Goal: Task Accomplishment & Management: Manage account settings

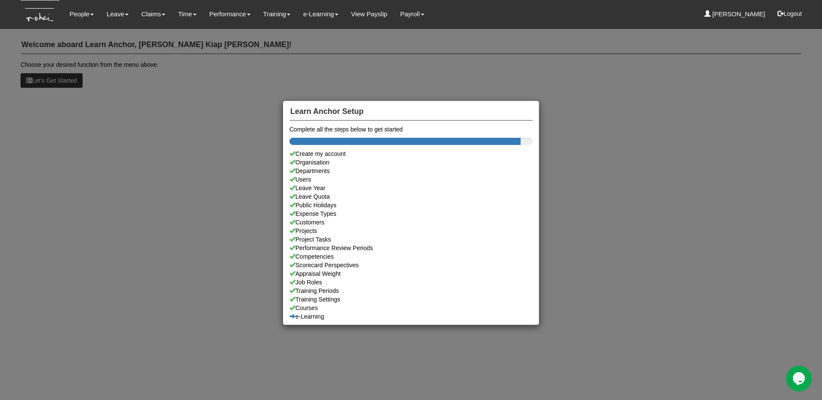
click at [223, 136] on div "Learn Anchor Setup Complete all the steps below to get started Create my accoun…" at bounding box center [411, 200] width 822 height 400
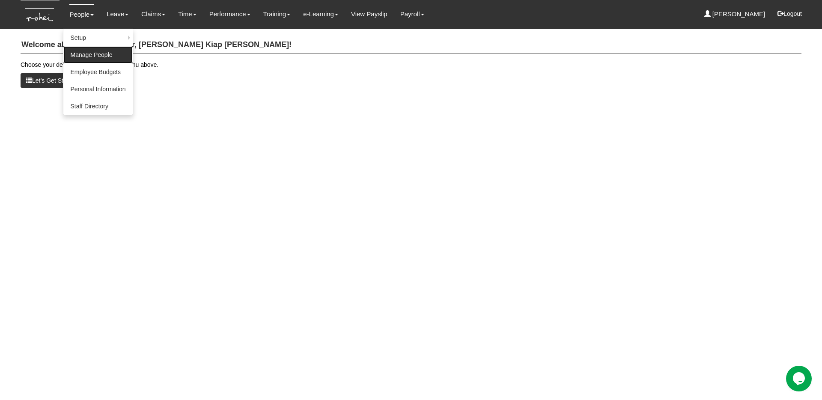
click at [91, 53] on link "Manage People" at bounding box center [97, 54] width 69 height 17
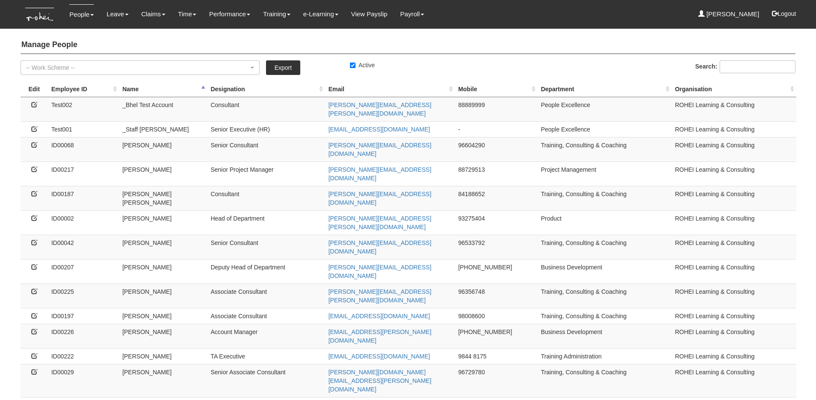
select select "50"
click at [34, 142] on icon at bounding box center [34, 145] width 6 height 6
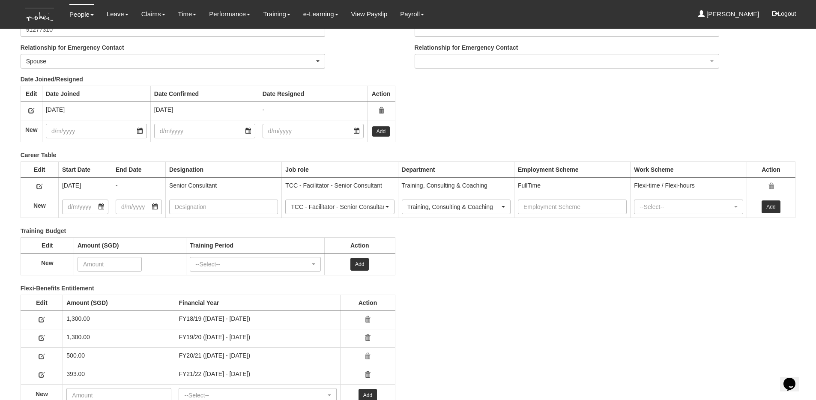
scroll to position [1073, 0]
click at [609, 280] on div "Training Budget Edit Amount (SGD) Training Period Action New --Select-- FY22/23…" at bounding box center [402, 256] width 788 height 57
click at [43, 15] on img at bounding box center [40, 14] width 39 height 29
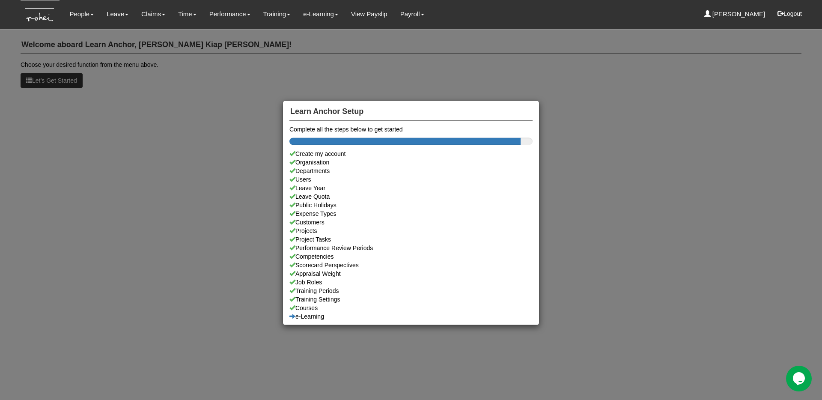
click at [629, 102] on div "Learn Anchor Setup Complete all the steps below to get started Create my accoun…" at bounding box center [411, 200] width 822 height 400
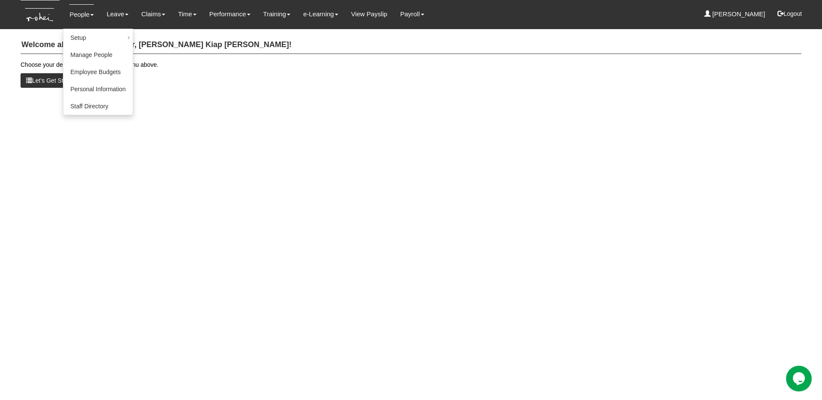
click at [87, 23] on link "People" at bounding box center [81, 14] width 24 height 20
click at [87, 52] on link "Manage People" at bounding box center [97, 54] width 69 height 17
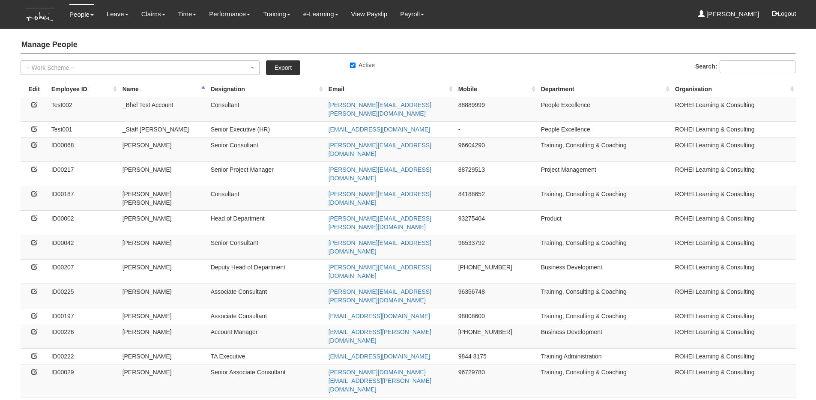
select select "50"
click at [33, 142] on icon at bounding box center [34, 145] width 6 height 6
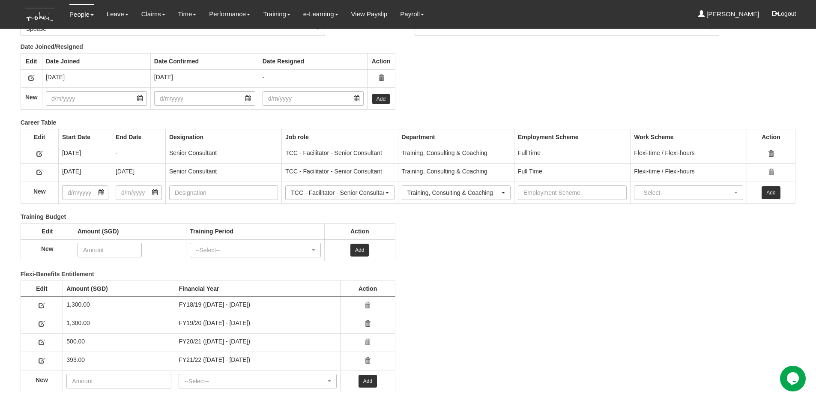
scroll to position [1105, 0]
click at [49, 14] on img at bounding box center [40, 14] width 39 height 29
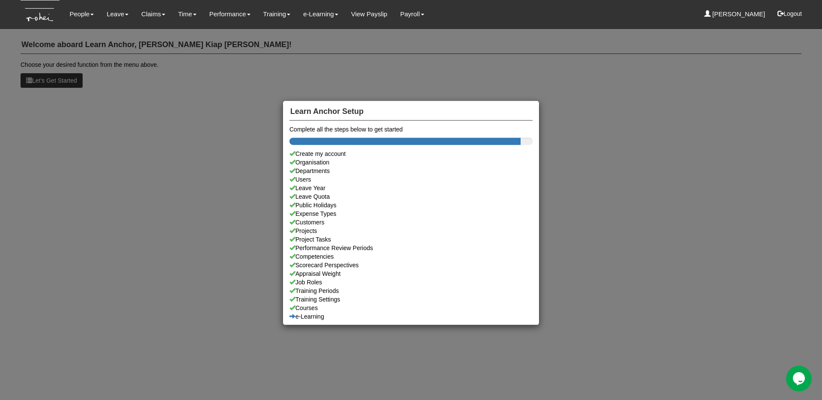
click at [83, 21] on div "Learn Anchor Setup Complete all the steps below to get started Create my accoun…" at bounding box center [411, 200] width 822 height 400
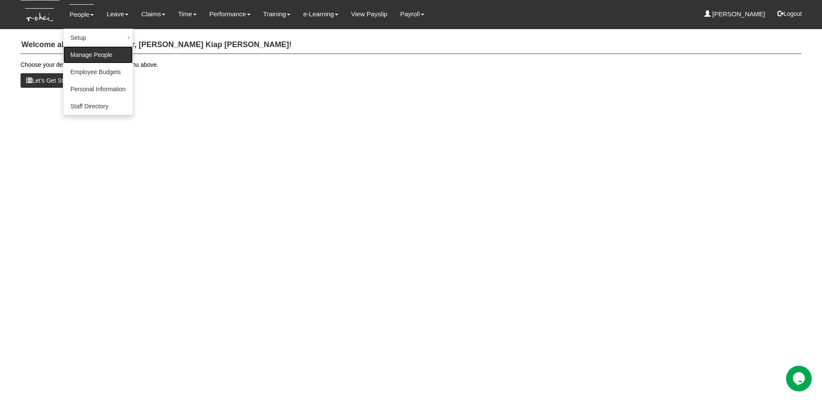
click at [92, 51] on link "Manage People" at bounding box center [97, 54] width 69 height 17
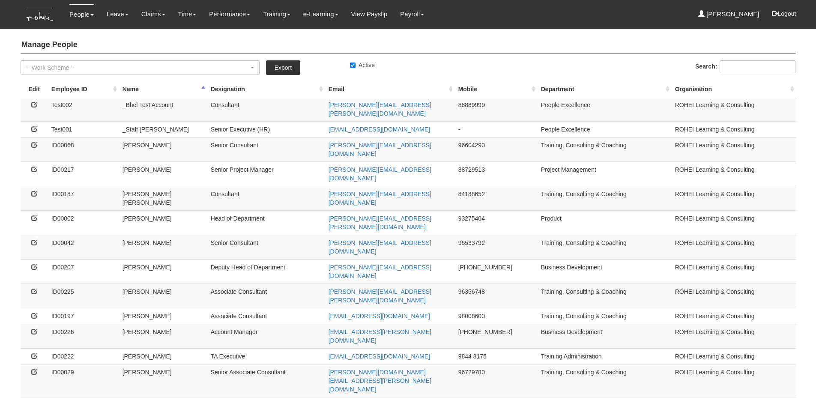
select select "50"
click at [36, 142] on icon at bounding box center [34, 145] width 6 height 6
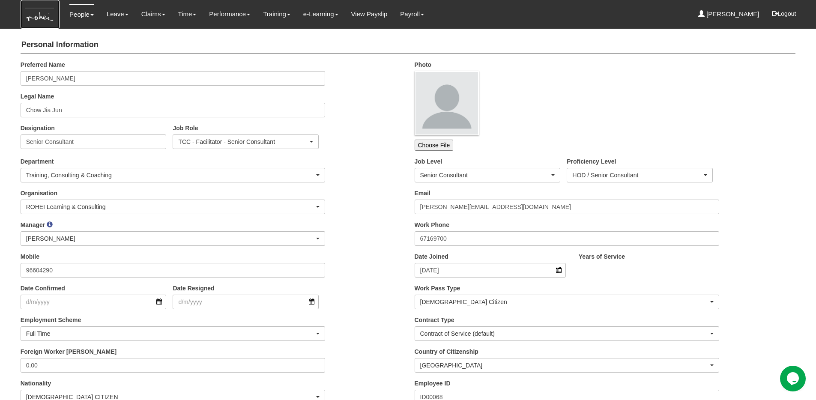
click at [35, 18] on img at bounding box center [40, 14] width 39 height 29
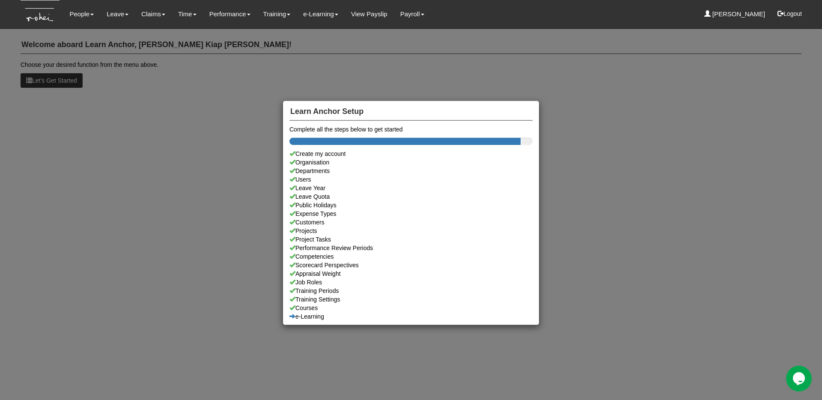
click at [195, 189] on div "Learn Anchor Setup Complete all the steps below to get started Create my accoun…" at bounding box center [411, 200] width 822 height 400
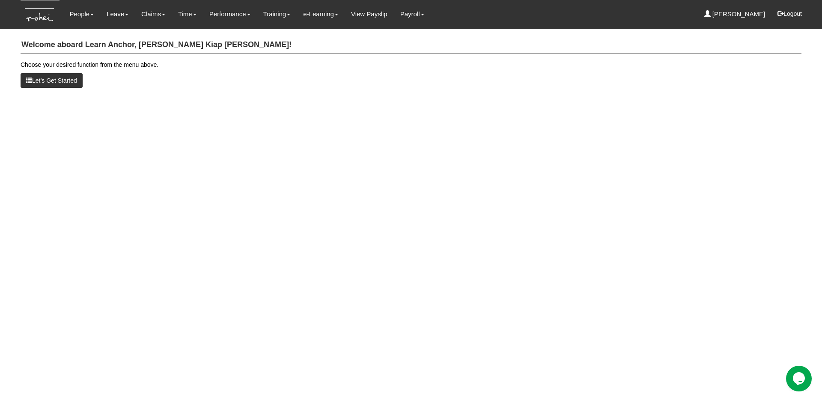
click at [575, 96] on html "Toggle navigation People Setup Users Departments Organisations Modules Manage P…" at bounding box center [411, 48] width 822 height 96
click at [547, 96] on html "Toggle navigation People Setup Users Departments Organisations Modules Manage P…" at bounding box center [411, 48] width 822 height 96
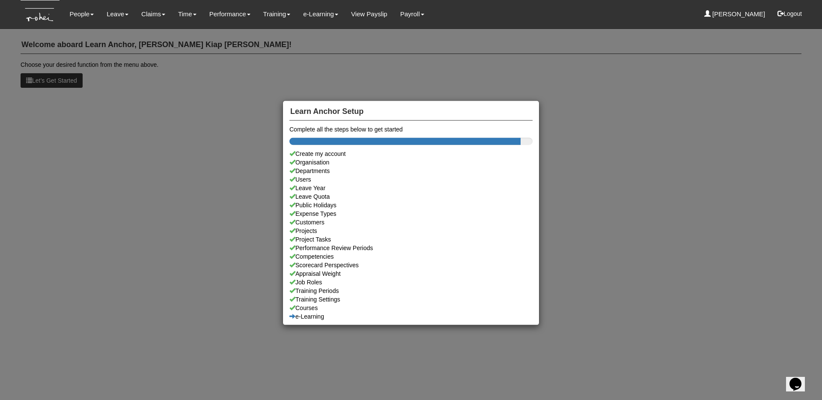
click at [112, 17] on div "Learn Anchor Setup Complete all the steps below to get started Create my accoun…" at bounding box center [411, 200] width 822 height 400
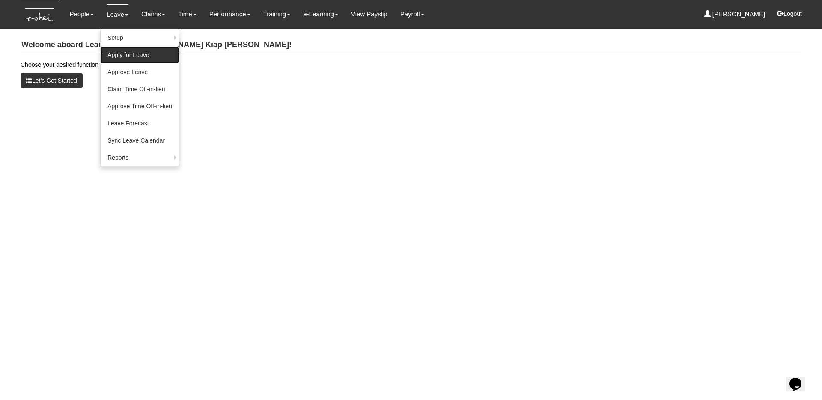
click at [147, 55] on link "Apply for Leave" at bounding box center [140, 54] width 78 height 17
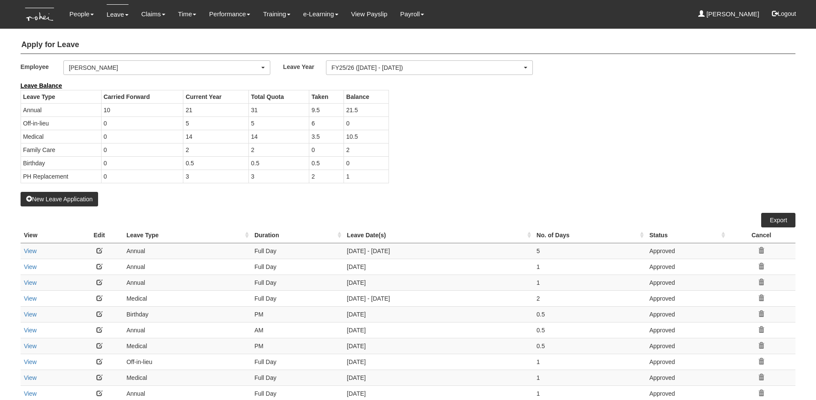
select select "50"
click at [173, 72] on div "[PERSON_NAME]" at bounding box center [167, 68] width 206 height 14
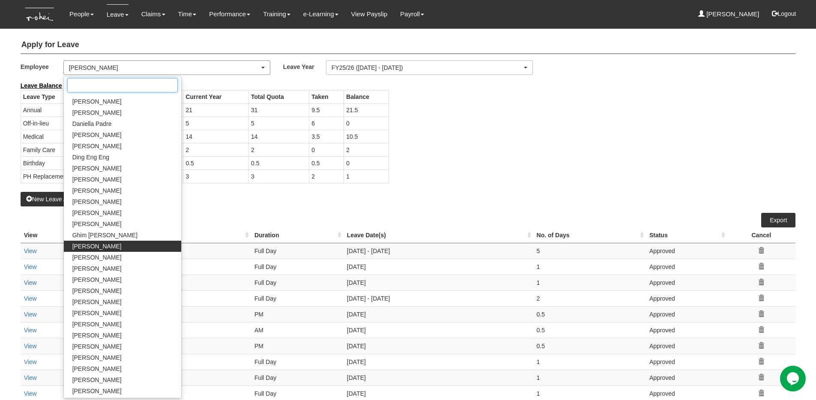
type input "o"
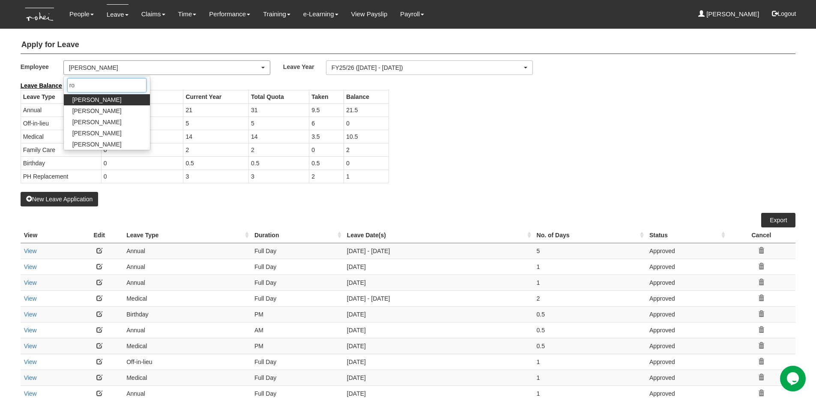
type input "roy"
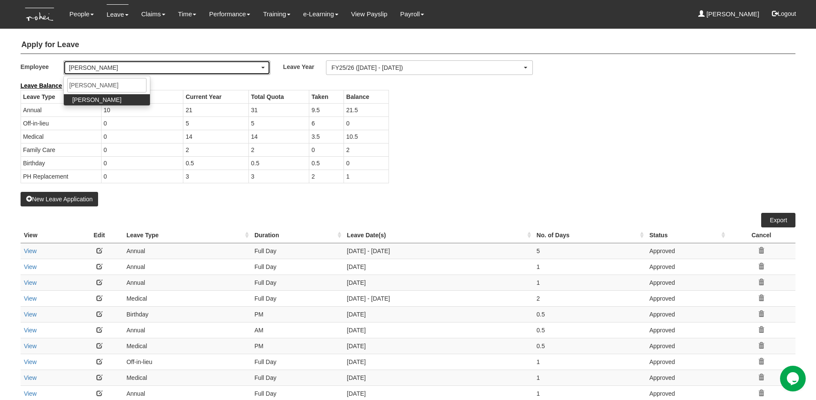
select select "5a253378-523a-4c52-9c83-550f69dab0df"
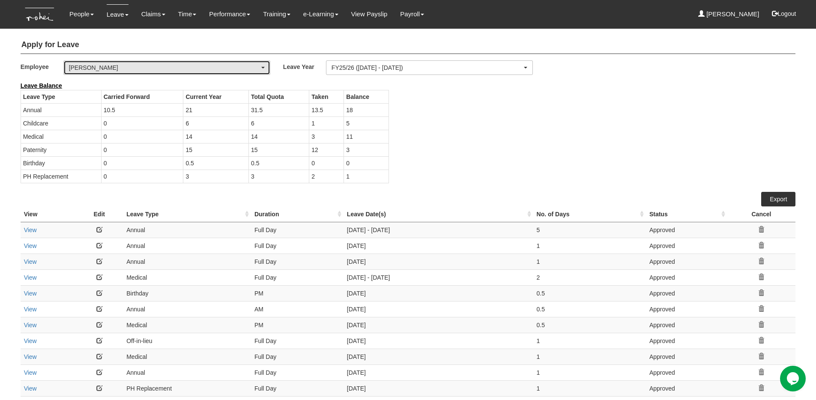
select select "50"
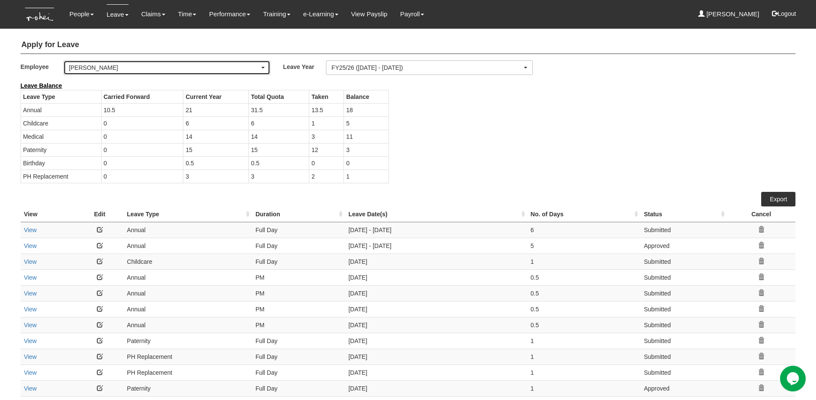
click at [208, 70] on div "Royston Choo" at bounding box center [164, 67] width 191 height 9
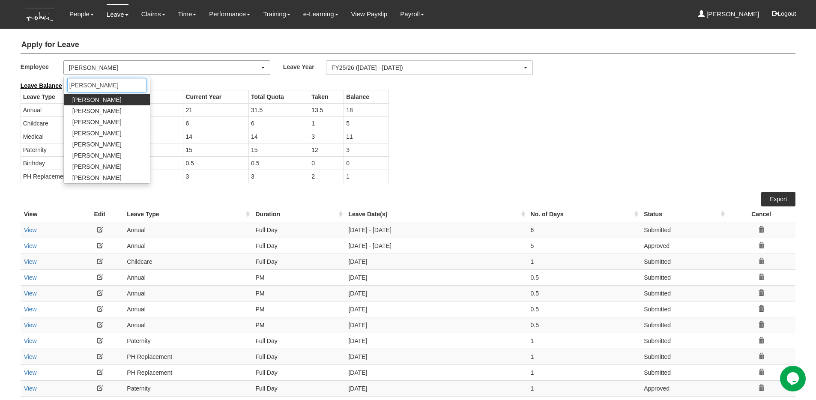
type input "josh"
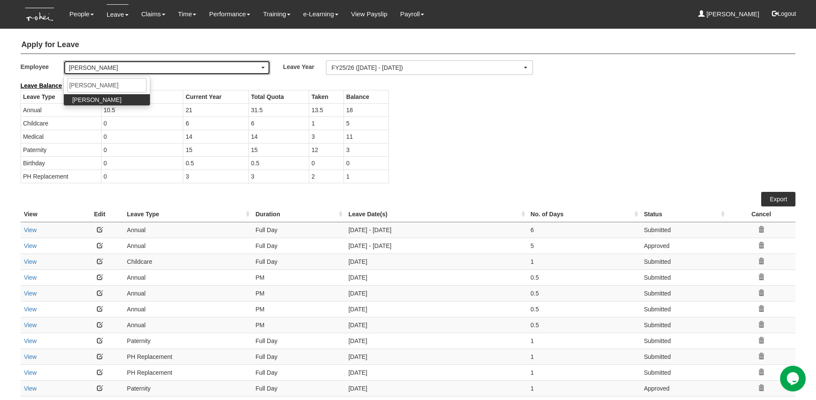
select select "34494e3c-fa1c-4f5c-8164-1b5a8a5feac6"
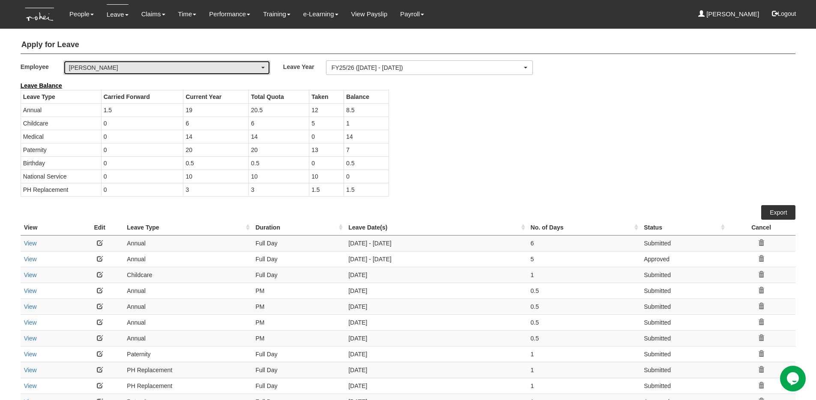
select select "50"
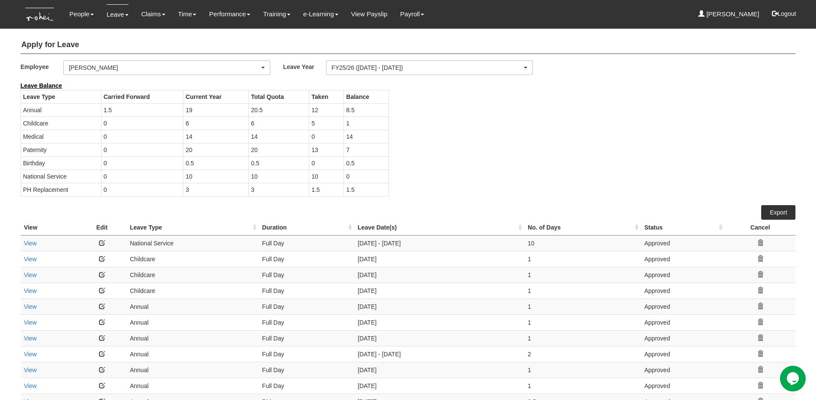
click at [435, 167] on div "Leave Balance Leave Type Carried Forward Current Year Total Quota Taken Balance…" at bounding box center [401, 143] width 775 height 124
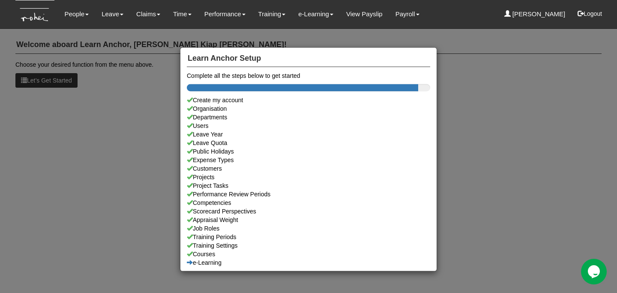
click at [118, 27] on div "Learn Anchor Setup Complete all the steps below to get started Create my accoun…" at bounding box center [308, 146] width 617 height 293
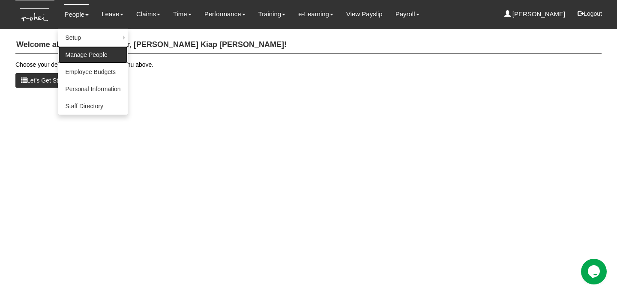
click at [87, 53] on link "Manage People" at bounding box center [92, 54] width 69 height 17
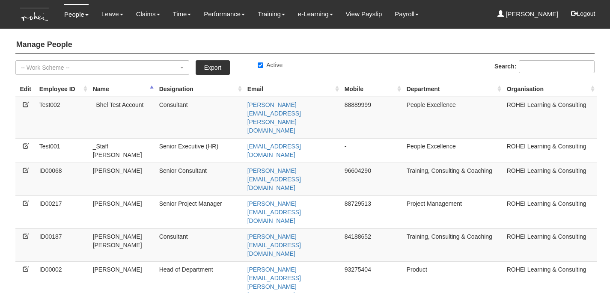
select select "50"
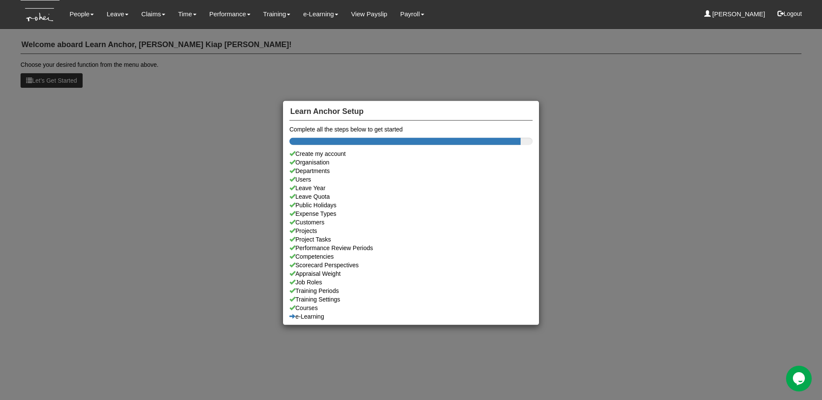
click at [80, 14] on div "Learn Anchor Setup Complete all the steps below to get started Create my accoun…" at bounding box center [411, 200] width 822 height 400
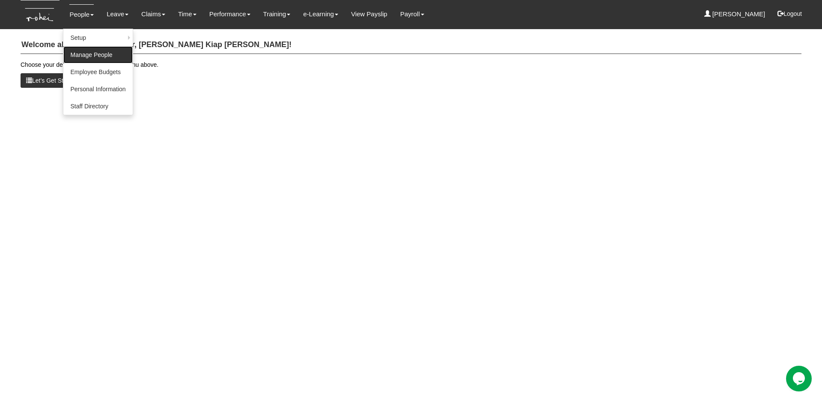
click at [88, 54] on link "Manage People" at bounding box center [97, 54] width 69 height 17
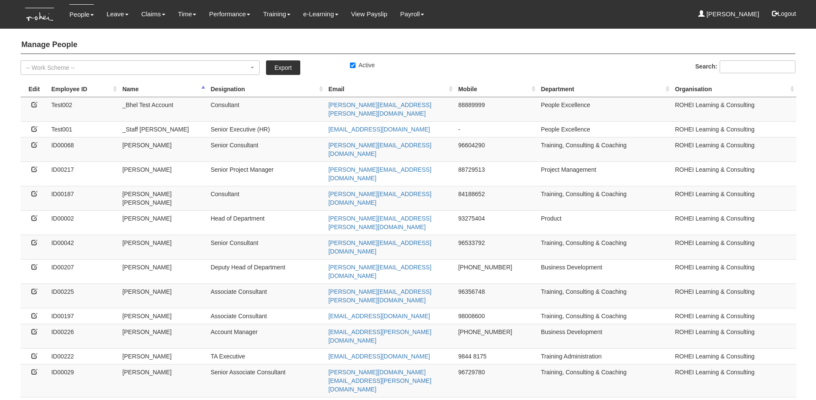
select select "50"
click at [73, 90] on th "Employee ID" at bounding box center [83, 89] width 71 height 16
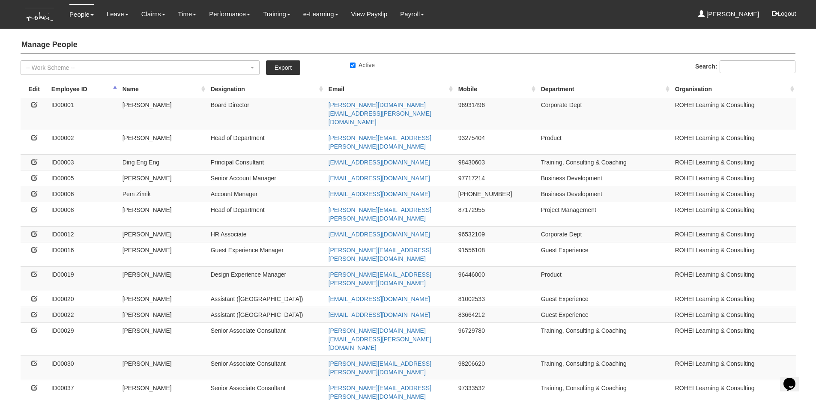
click at [73, 90] on th "Employee ID" at bounding box center [83, 89] width 71 height 16
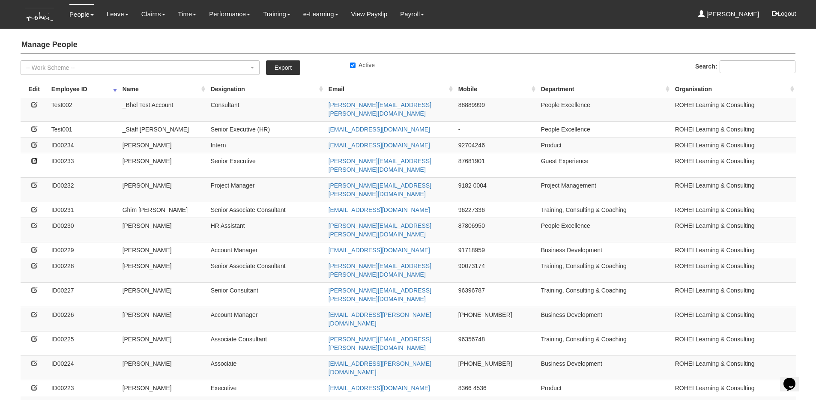
click at [34, 158] on icon at bounding box center [34, 161] width 6 height 6
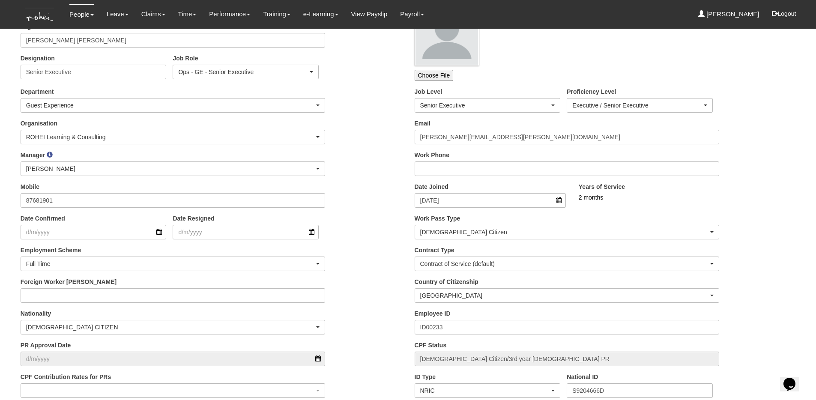
scroll to position [75, 0]
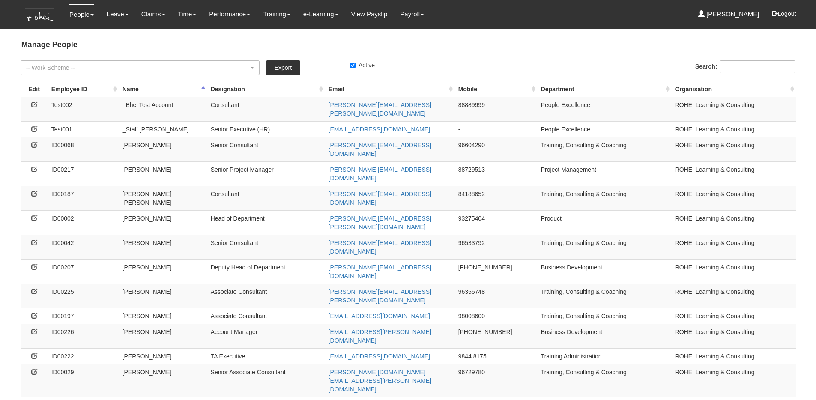
select select "50"
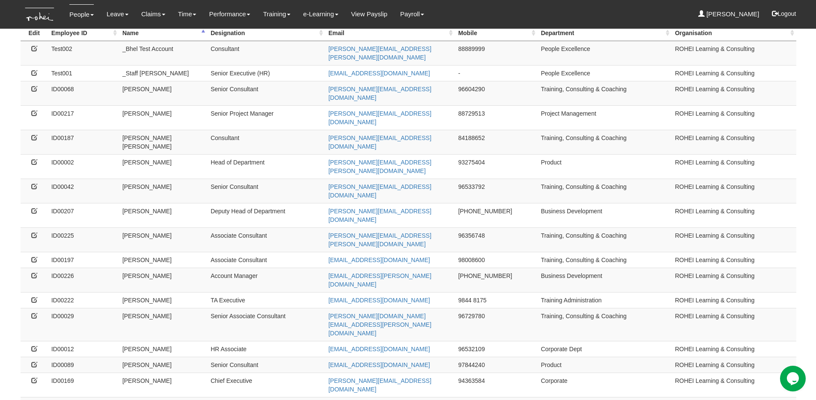
scroll to position [59, 0]
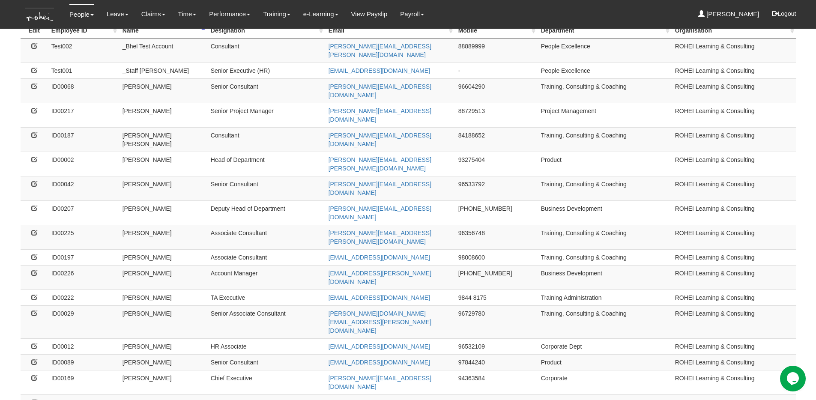
click at [34, 399] on icon at bounding box center [34, 402] width 6 height 6
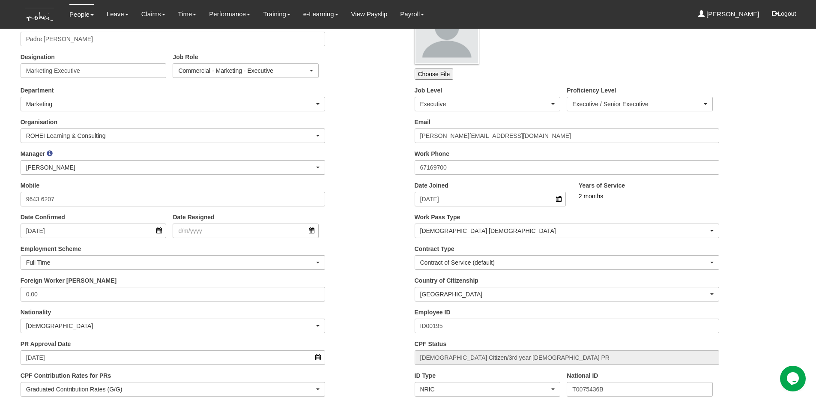
scroll to position [73, 0]
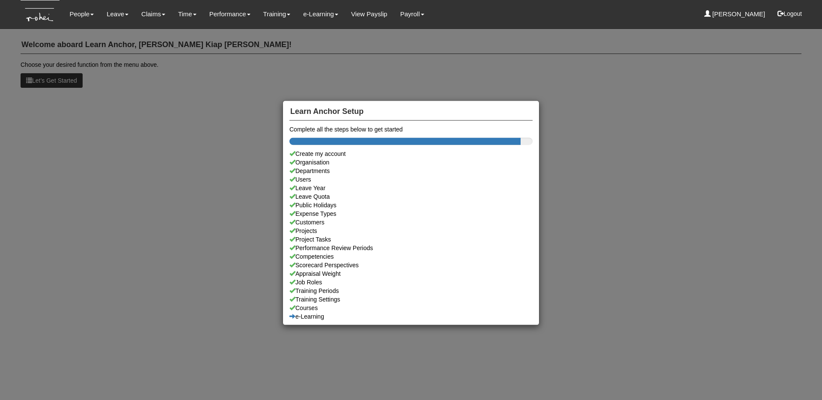
click at [155, 17] on div "Learn Anchor Setup Complete all the steps below to get started Create my accoun…" at bounding box center [411, 200] width 822 height 400
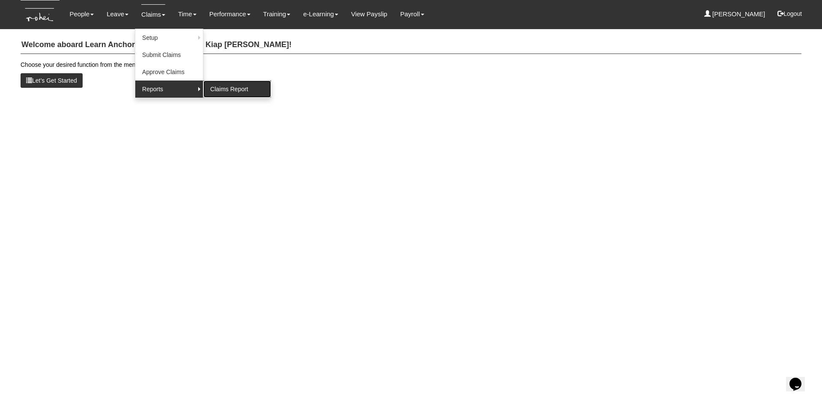
click at [213, 92] on link "Claims Report" at bounding box center [237, 89] width 68 height 17
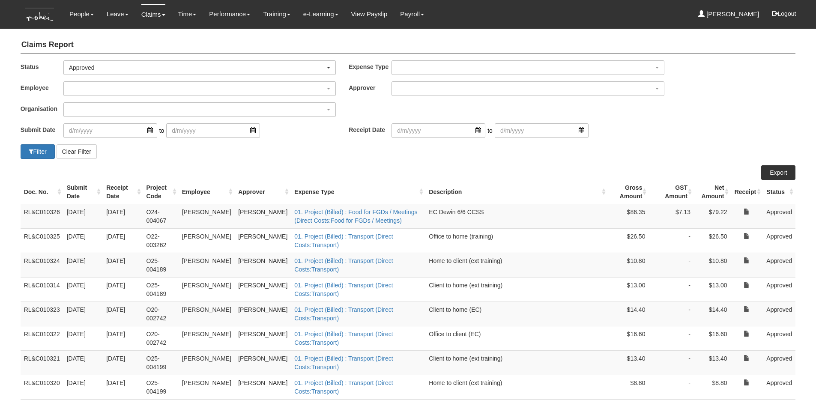
select select "50"
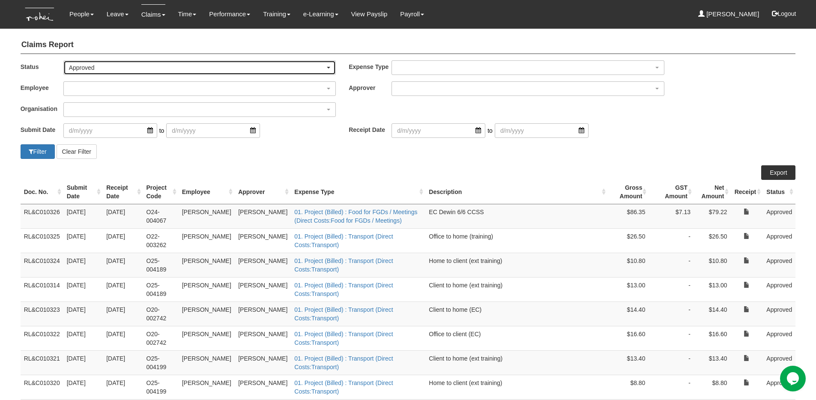
click at [224, 62] on div "Approved" at bounding box center [200, 68] width 272 height 14
click at [90, 139] on link "Paid" at bounding box center [86, 137] width 44 height 11
select select "Paid"
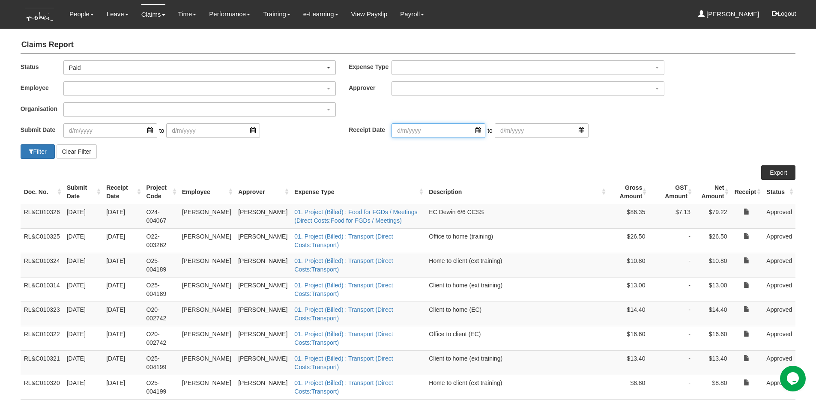
click at [401, 133] on input "search" at bounding box center [438, 130] width 94 height 15
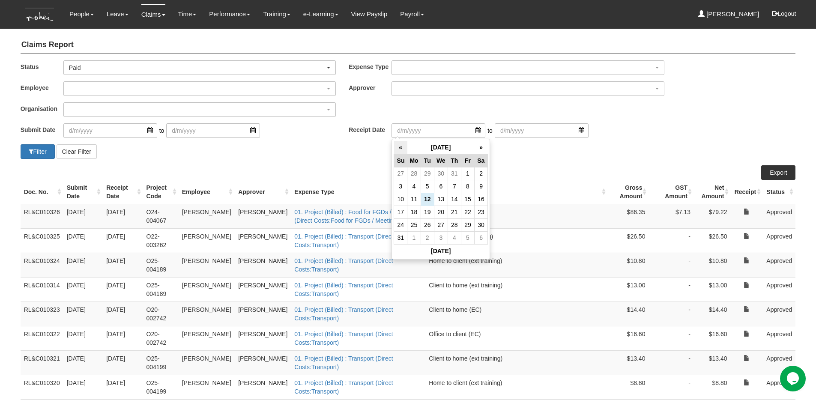
click at [405, 146] on th "«" at bounding box center [400, 147] width 13 height 13
click at [428, 222] on td "29" at bounding box center [427, 224] width 13 height 13
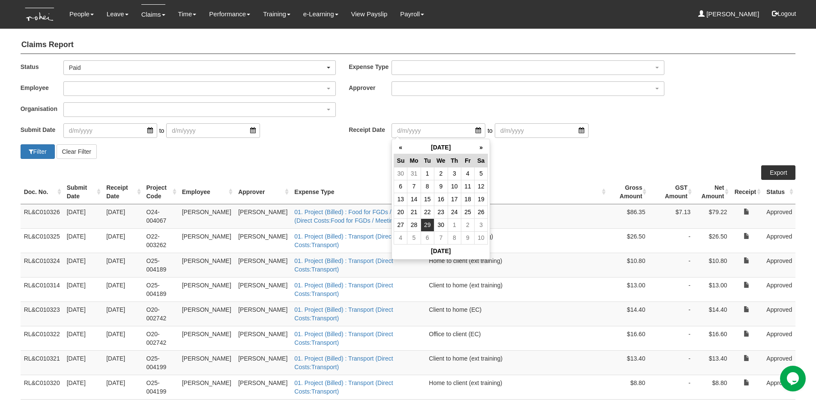
type input "29/4/2025"
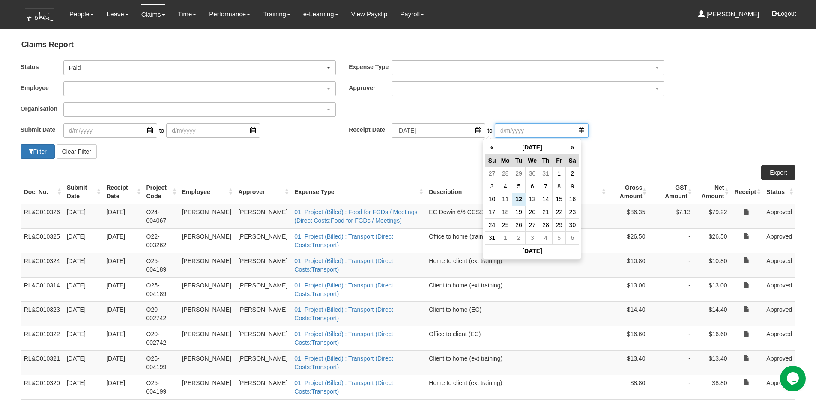
click at [508, 128] on input "search" at bounding box center [542, 130] width 94 height 15
click at [494, 149] on th "«" at bounding box center [491, 147] width 13 height 13
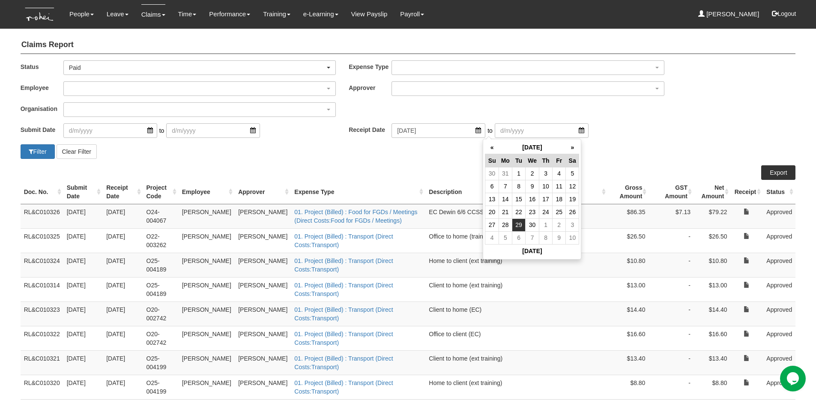
click at [521, 221] on td "29" at bounding box center [518, 224] width 13 height 13
type input "29/4/2025"
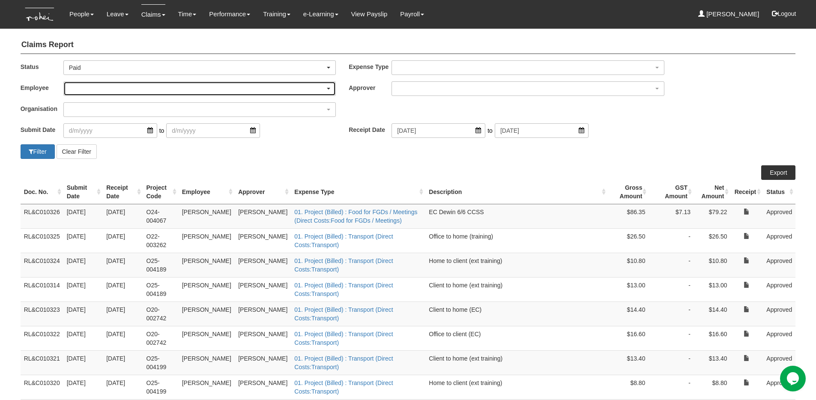
click at [268, 87] on div "button" at bounding box center [200, 89] width 272 height 14
type input "cz"
click at [115, 119] on span "Czarina Marifosque" at bounding box center [96, 120] width 49 height 9
select select "e7422ab4-a418-4ee5-913e-b505de480f37"
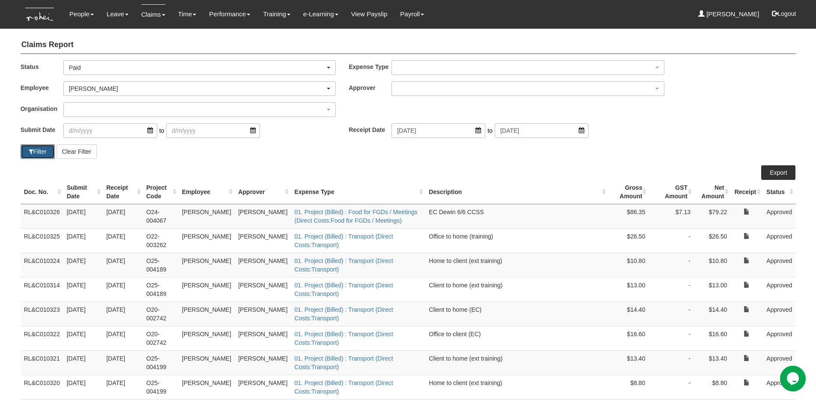
click at [25, 153] on button "Filter" at bounding box center [38, 151] width 34 height 15
select select "50"
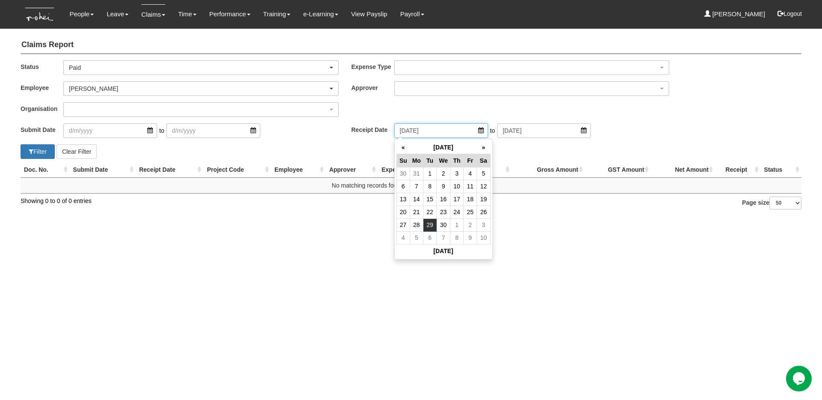
click at [423, 136] on input "29/4/2025" at bounding box center [441, 130] width 94 height 15
click at [430, 171] on td "1" at bounding box center [430, 173] width 13 height 13
type input "1/4/2025"
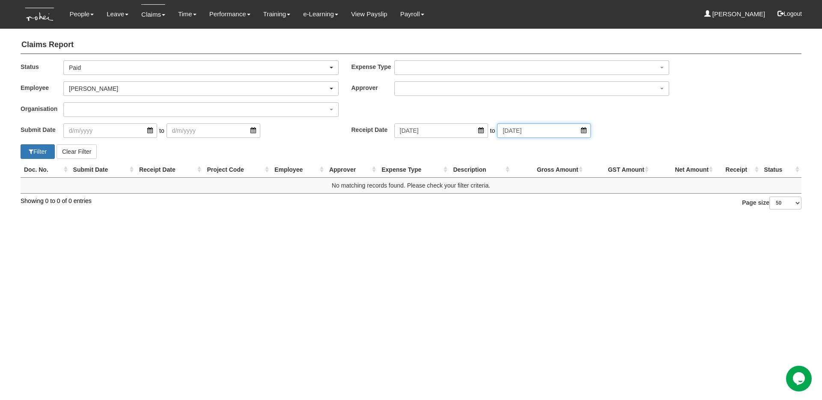
click at [527, 130] on input "29/4/2025" at bounding box center [544, 130] width 94 height 15
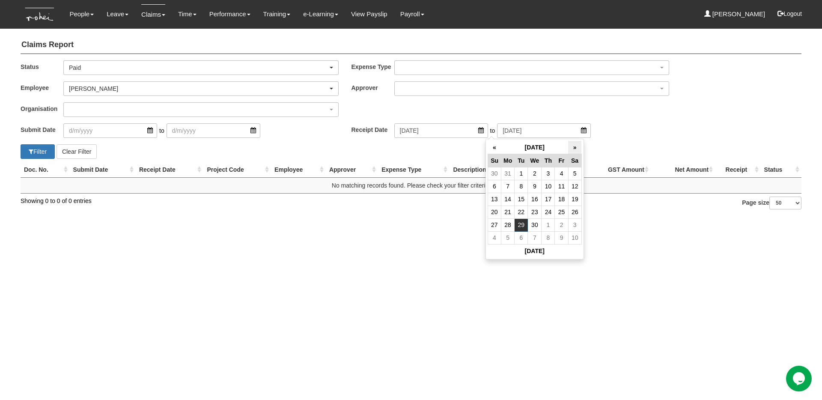
click at [576, 151] on th "»" at bounding box center [574, 147] width 13 height 13
click at [570, 221] on td "31" at bounding box center [574, 224] width 13 height 13
type input "31/5/2025"
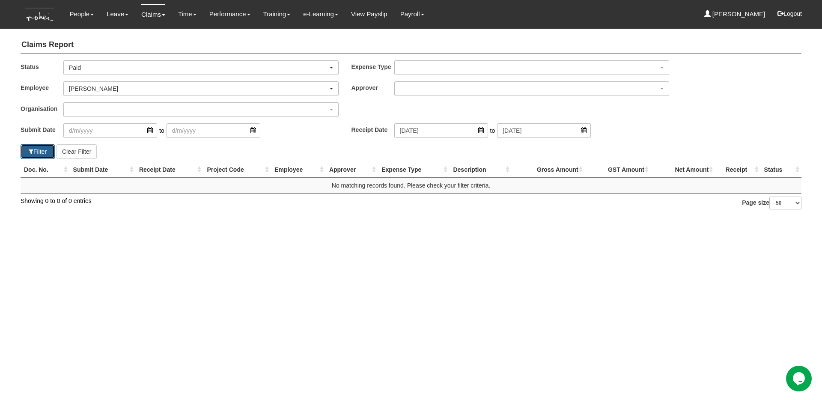
click at [44, 145] on button "Filter" at bounding box center [38, 151] width 34 height 15
select select "50"
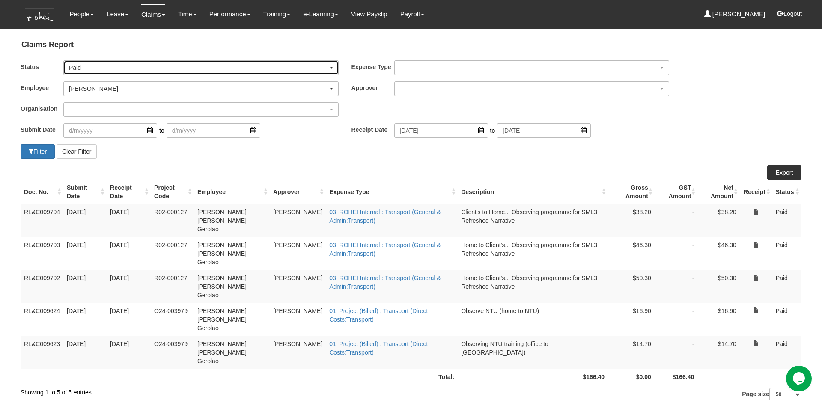
click at [182, 68] on div "Paid" at bounding box center [198, 67] width 259 height 9
click at [259, 142] on div "Submit Date to Receipt Date 1/4/2025 to 31/5/2025" at bounding box center [411, 133] width 794 height 21
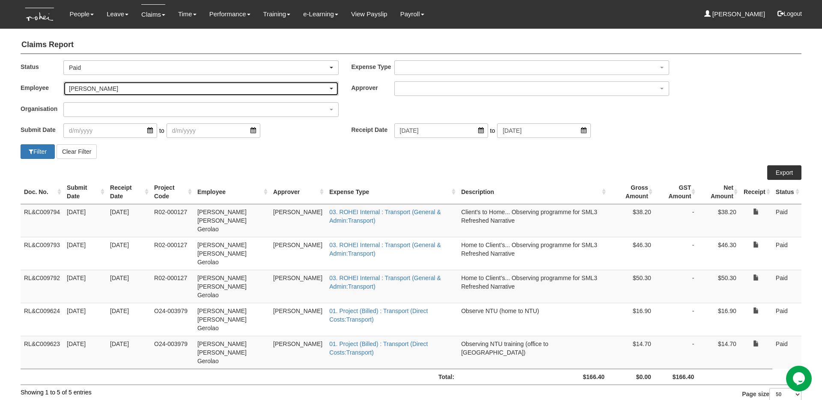
click at [232, 88] on div "Czarina Marifosque" at bounding box center [198, 88] width 259 height 9
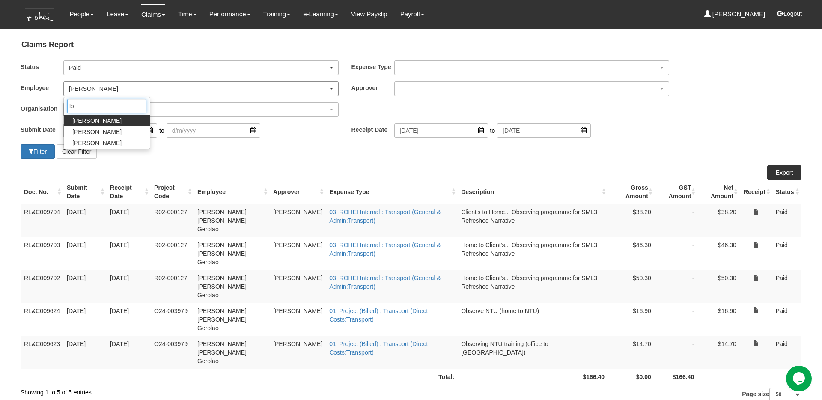
type input "lou"
select select "41d79307-2cda-4882-b0e6-df9b5aff3b02"
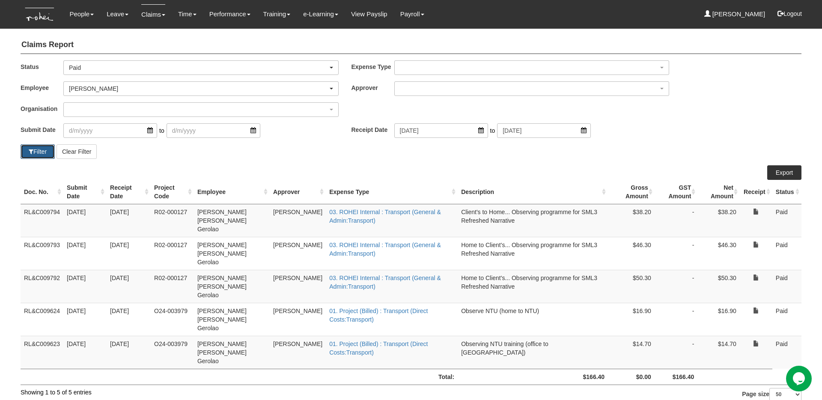
click at [37, 151] on button "Filter" at bounding box center [38, 151] width 34 height 15
select select "50"
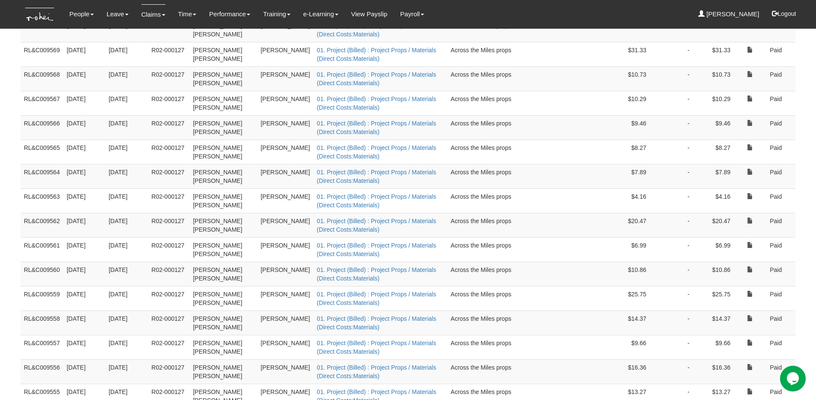
scroll to position [652, 0]
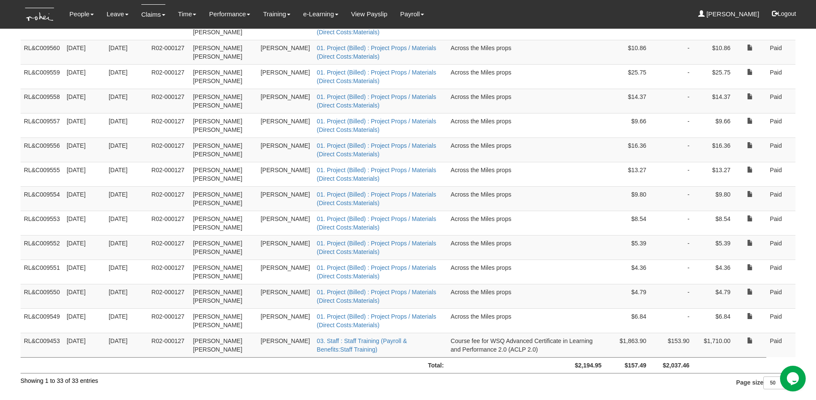
drag, startPoint x: 65, startPoint y: 341, endPoint x: 93, endPoint y: 342, distance: 28.7
click at [93, 342] on td "29/4/2025" at bounding box center [84, 345] width 42 height 24
copy td "29/4/2025"
drag, startPoint x: 57, startPoint y: 342, endPoint x: 24, endPoint y: 341, distance: 33.4
click at [24, 341] on td "RL&C009453" at bounding box center [42, 345] width 43 height 24
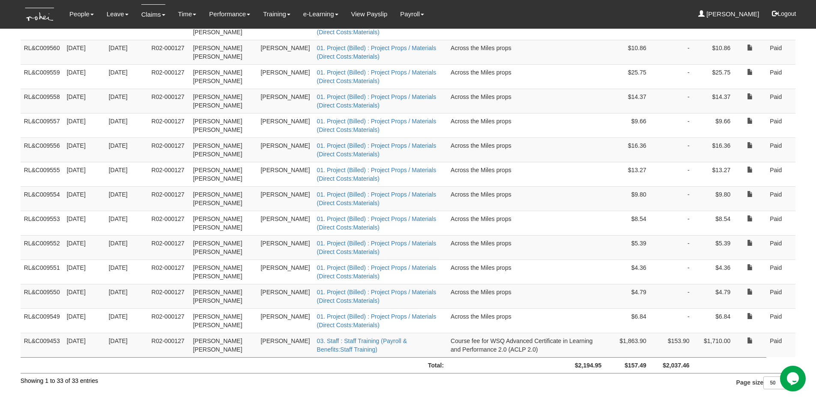
copy td "RL&C009453"
drag, startPoint x: 230, startPoint y: 354, endPoint x: 189, endPoint y: 344, distance: 42.2
click at [189, 344] on td "Lucenara Maria Louisse Flores" at bounding box center [223, 345] width 68 height 24
copy td "Lucenara Maria Louisse Flores"
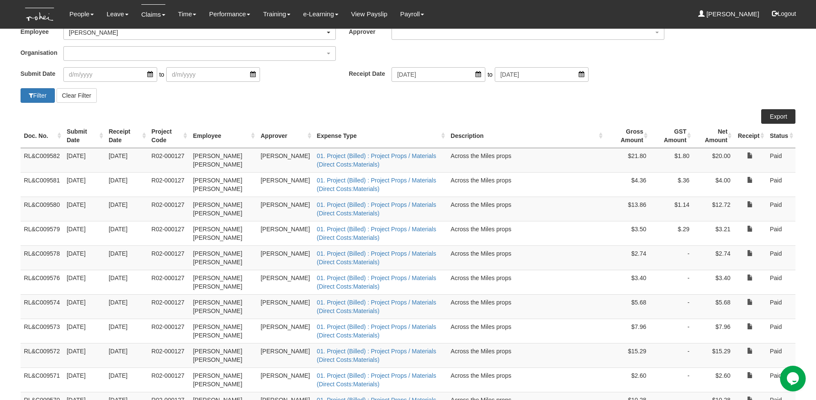
scroll to position [0, 0]
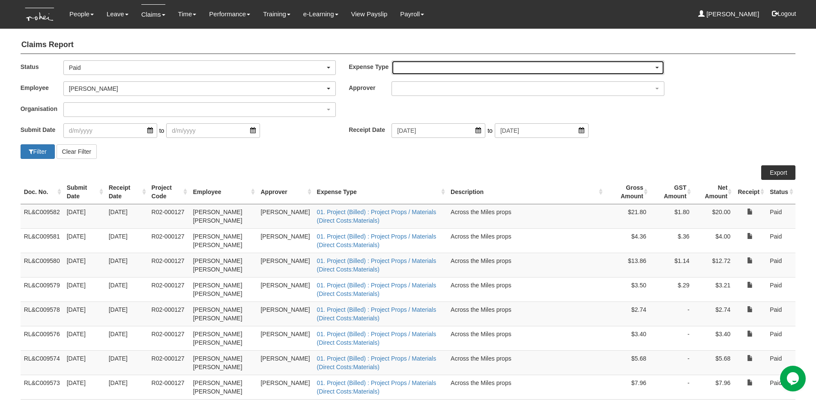
click at [483, 65] on div "button" at bounding box center [528, 68] width 272 height 14
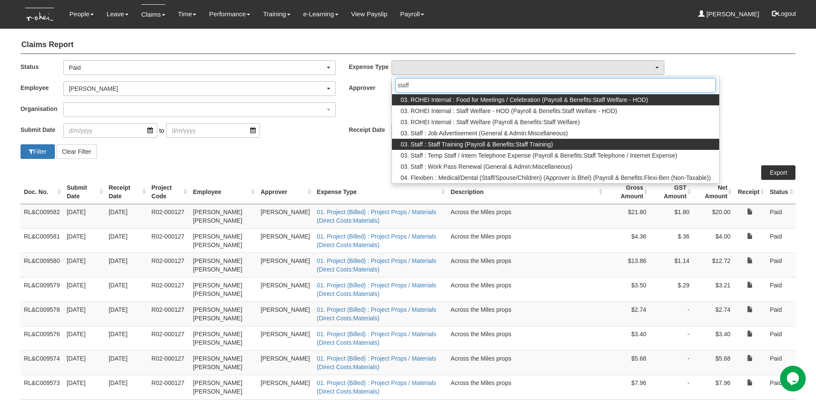
type input "staff"
click at [451, 146] on span "03. Staff : Staff Training (Payroll & Benefits:Staff Training)" at bounding box center [476, 144] width 152 height 9
select select "139"
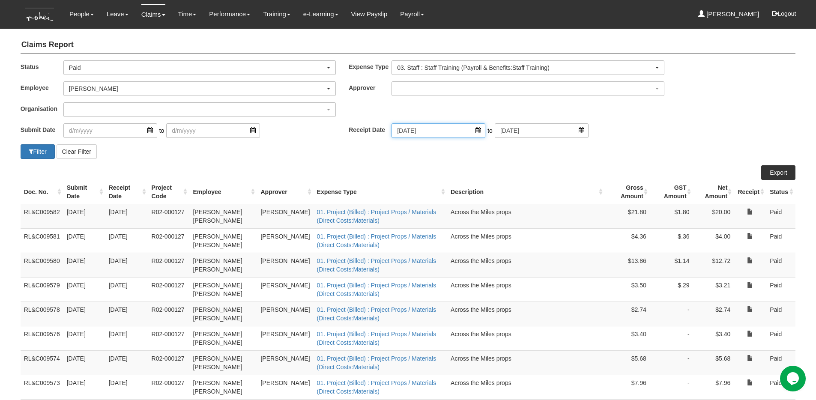
click at [445, 132] on input "1/4/2025" at bounding box center [438, 130] width 94 height 15
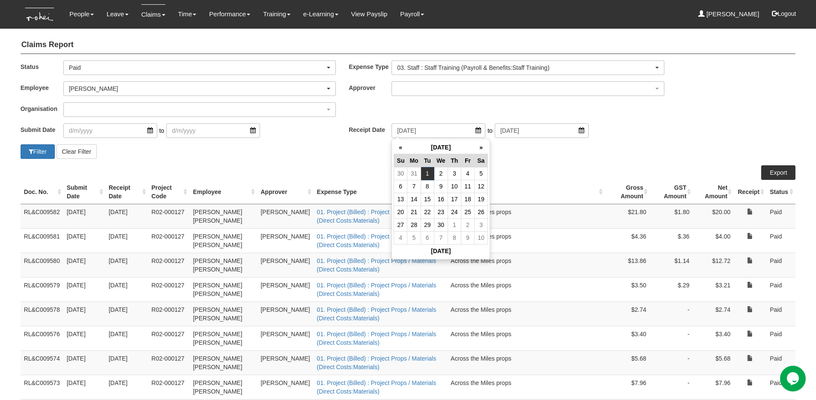
click at [514, 153] on div "Filter Clear Filter" at bounding box center [408, 151] width 788 height 15
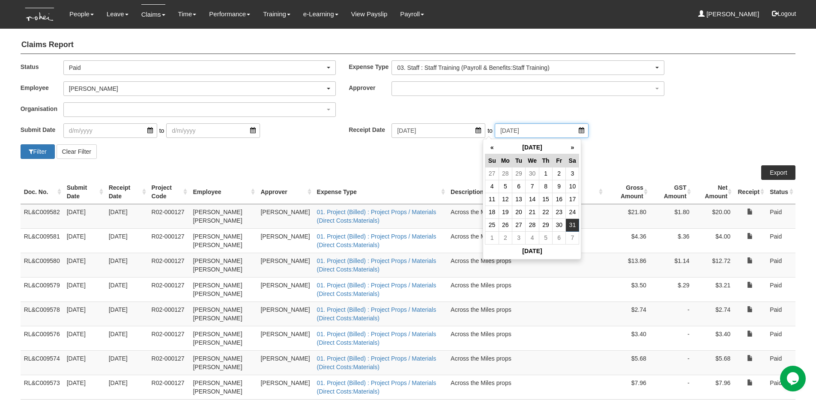
click at [537, 131] on input "31/5/2025" at bounding box center [542, 130] width 94 height 15
click at [537, 248] on th "Today" at bounding box center [532, 250] width 94 height 13
type input "12/8/2025"
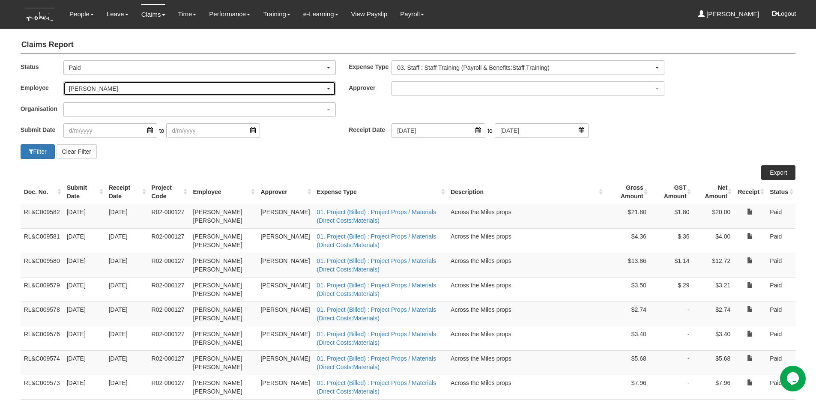
click at [101, 89] on div "Louisse Lucenara" at bounding box center [197, 88] width 257 height 9
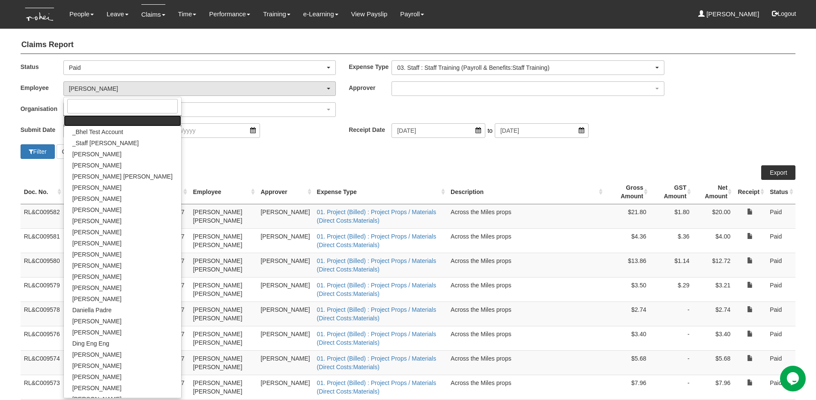
click at [104, 121] on link at bounding box center [122, 120] width 117 height 11
select select
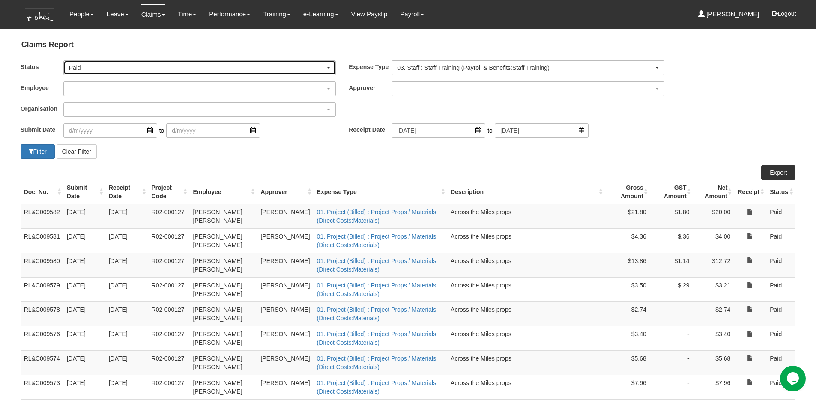
click at [111, 66] on div "Paid" at bounding box center [197, 67] width 257 height 9
click at [94, 75] on div "Status -- All -- Submitted Approved Verified Returned Paid Paid -- All -- Submi…" at bounding box center [408, 70] width 788 height 21
click at [86, 71] on div "Paid" at bounding box center [197, 67] width 257 height 9
click at [86, 81] on span "-- All --" at bounding box center [81, 82] width 18 height 9
select select "All"
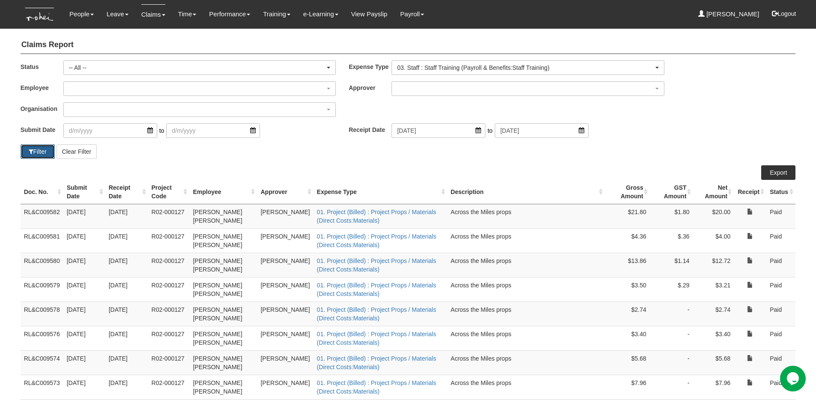
click at [39, 152] on button "Filter" at bounding box center [38, 151] width 34 height 15
select select "50"
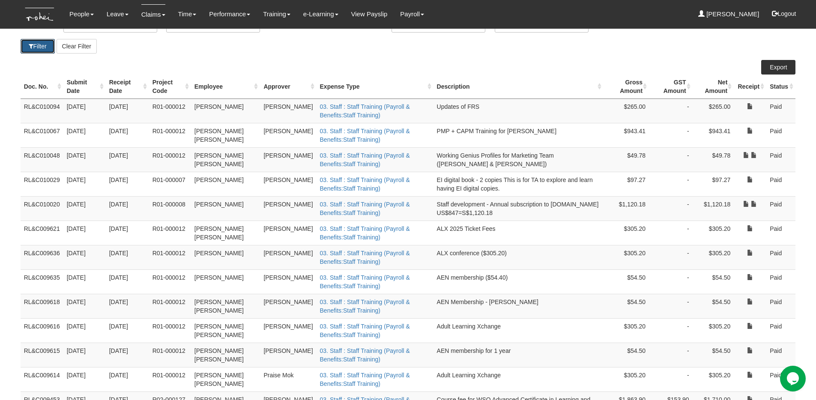
scroll to position [164, 0]
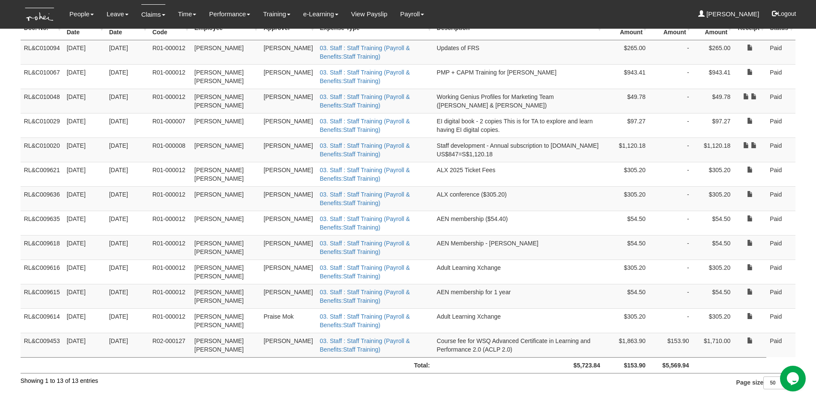
drag, startPoint x: 500, startPoint y: 317, endPoint x: 431, endPoint y: 317, distance: 69.0
click at [433, 317] on td "Adult Learning Xchange" at bounding box center [518, 320] width 170 height 24
drag, startPoint x: 433, startPoint y: 315, endPoint x: 507, endPoint y: 314, distance: 73.7
click at [507, 314] on td "Adult Learning Xchange" at bounding box center [518, 320] width 170 height 24
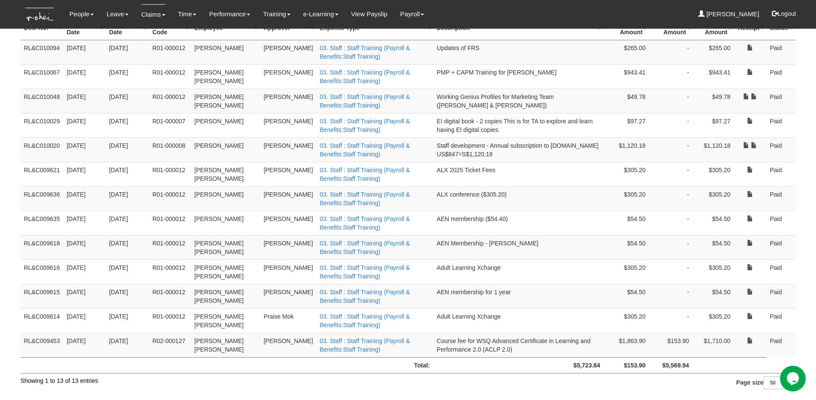
copy td "Adult Learning Xchange"
drag, startPoint x: 194, startPoint y: 313, endPoint x: 255, endPoint y: 315, distance: 61.3
click at [255, 315] on td "Daniel Low Zheng Kang" at bounding box center [225, 320] width 69 height 24
copy td "Daniel Low Zheng Kang"
drag, startPoint x: 24, startPoint y: 316, endPoint x: 61, endPoint y: 315, distance: 37.3
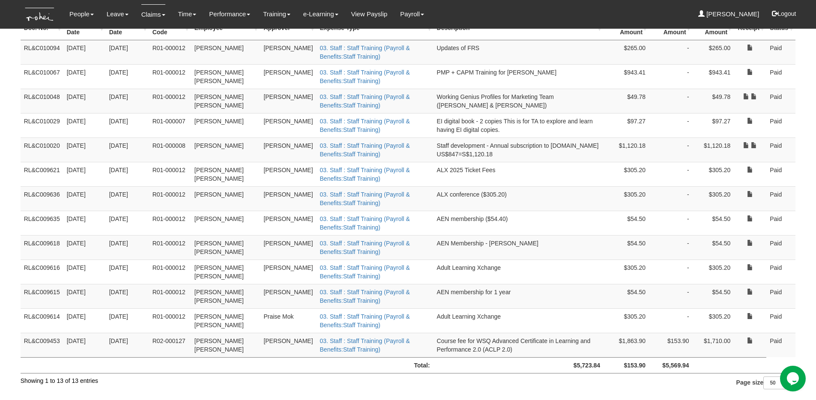
click at [61, 315] on tr "RL&C009614 19/5/2025 18/5/2025 R01-000012 Daniel Low Zheng Kang Praise Mok 03. …" at bounding box center [408, 320] width 775 height 24
copy tr "RL&C009614"
drag, startPoint x: 107, startPoint y: 316, endPoint x: 140, endPoint y: 316, distance: 33.0
click at [140, 316] on td "18/5/2025" at bounding box center [127, 320] width 43 height 24
copy td "18/5/2025"
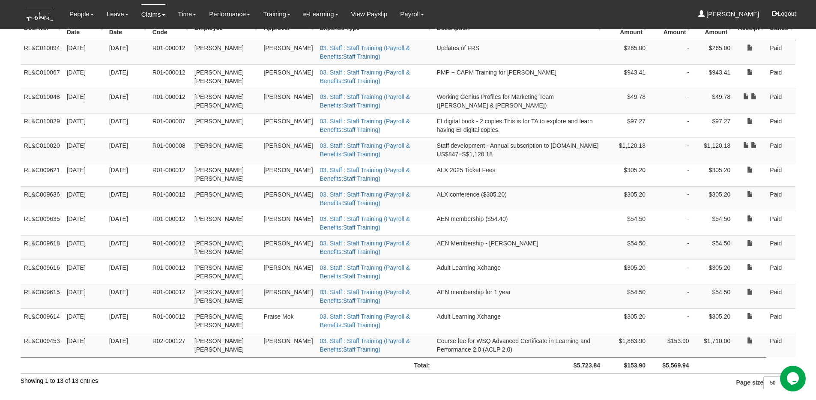
click at [443, 298] on td "AEN membership for 1 year" at bounding box center [518, 296] width 170 height 24
drag, startPoint x: 193, startPoint y: 266, endPoint x: 242, endPoint y: 268, distance: 49.3
click at [242, 268] on td "Evelyn Lim Ee Lin" at bounding box center [225, 272] width 69 height 24
copy td "Evelyn Lim Ee Lin"
copy td "RL&C009616"
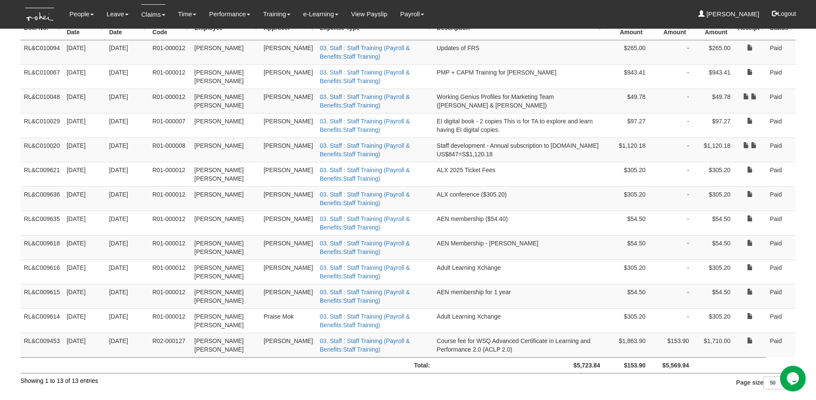
drag, startPoint x: 60, startPoint y: 266, endPoint x: 24, endPoint y: 266, distance: 35.5
click at [24, 266] on td "RL&C009616" at bounding box center [42, 272] width 43 height 24
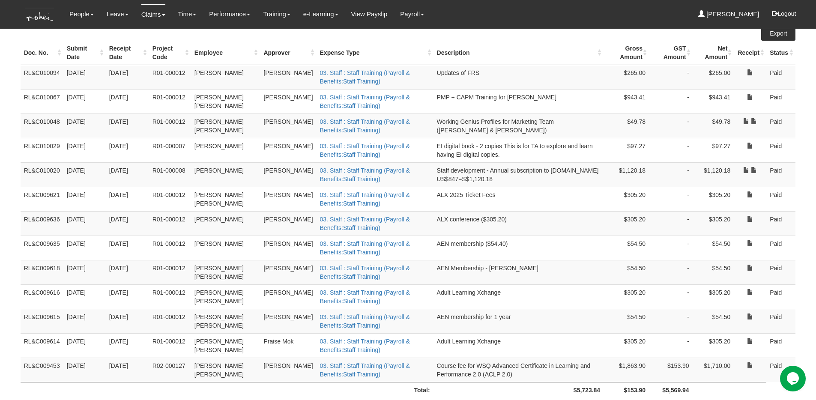
scroll to position [126, 0]
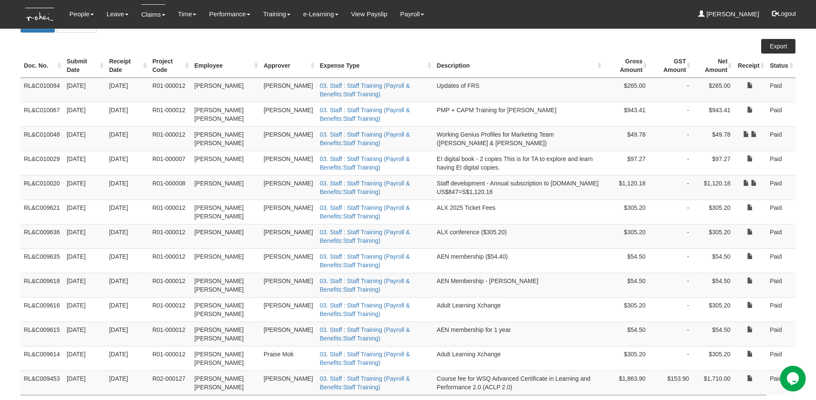
drag, startPoint x: 230, startPoint y: 224, endPoint x: 220, endPoint y: 227, distance: 10.8
click at [220, 227] on td "Lee Shuhui" at bounding box center [225, 236] width 69 height 24
drag, startPoint x: 228, startPoint y: 235, endPoint x: 189, endPoint y: 235, distance: 39.0
click at [191, 235] on td "Lee Shuhui" at bounding box center [225, 236] width 69 height 24
copy tr "Lee Shuhui"
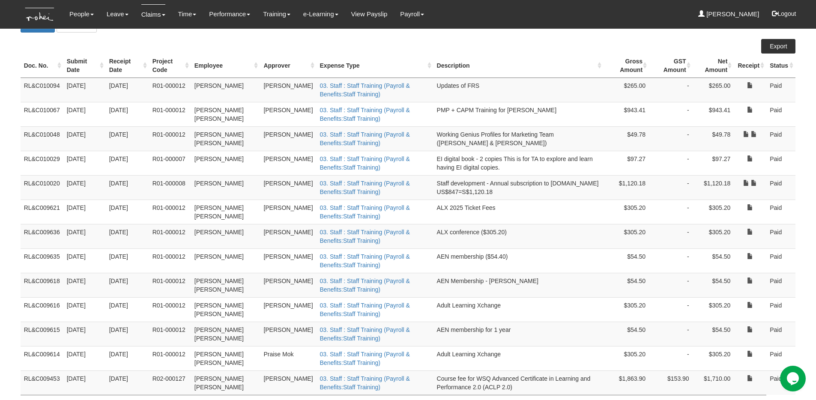
drag, startPoint x: 58, startPoint y: 233, endPoint x: 20, endPoint y: 233, distance: 38.1
click at [21, 233] on td "RL&C009636" at bounding box center [42, 236] width 43 height 24
drag, startPoint x: 108, startPoint y: 230, endPoint x: 146, endPoint y: 230, distance: 37.7
click at [146, 230] on td "20/5/2025" at bounding box center [127, 236] width 43 height 24
drag, startPoint x: 50, startPoint y: 307, endPoint x: 21, endPoint y: 306, distance: 28.7
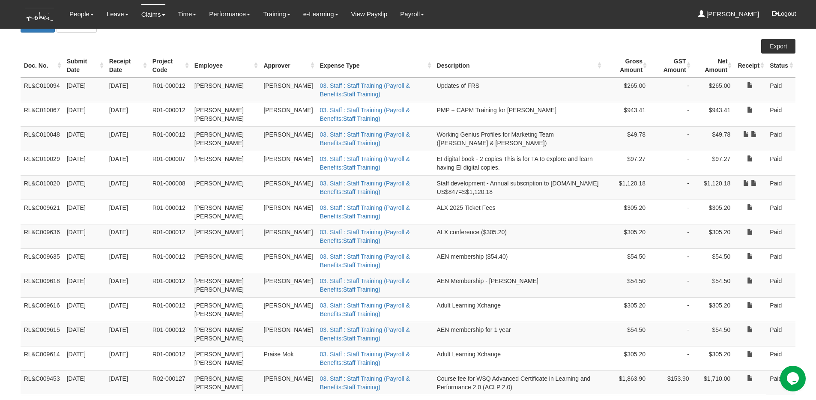
click at [21, 306] on td "RL&C009616" at bounding box center [42, 309] width 43 height 24
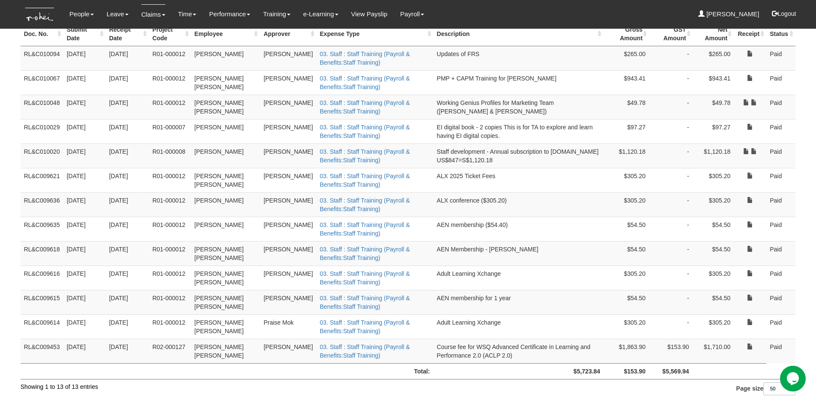
scroll to position [164, 0]
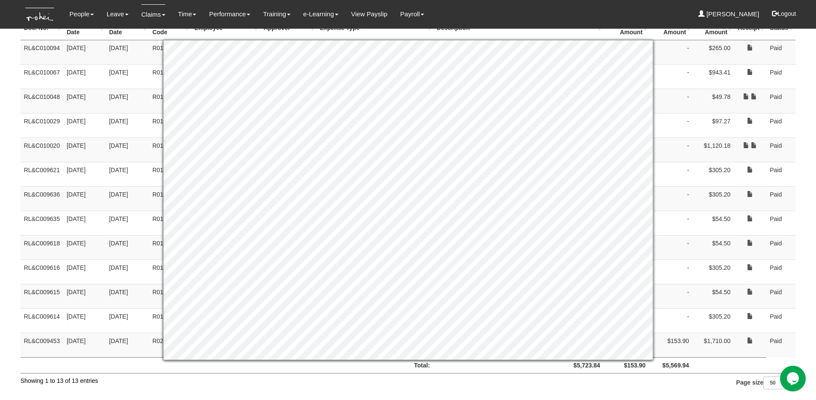
click at [689, 237] on td "-" at bounding box center [671, 247] width 44 height 24
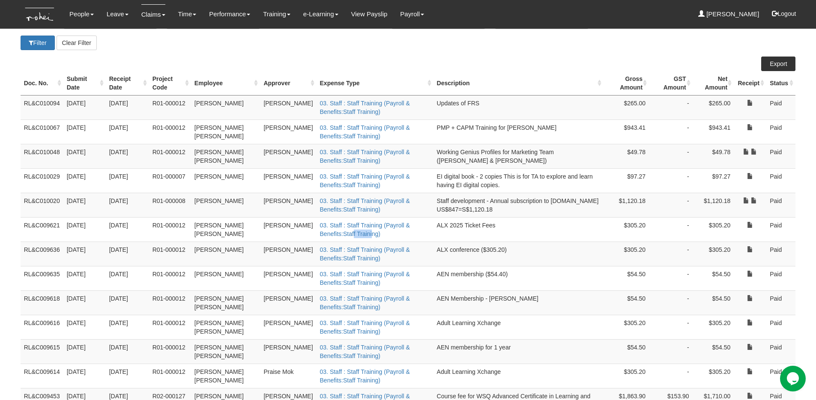
scroll to position [107, 0]
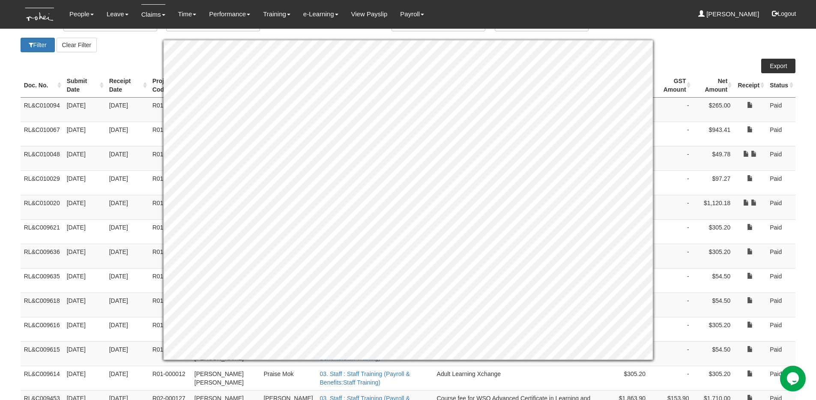
click at [808, 170] on body "Toggle navigation People Setup Users Departments Organisations Modules Manage P…" at bounding box center [408, 170] width 816 height 555
click at [692, 43] on div "Filter Clear Filter" at bounding box center [408, 45] width 788 height 15
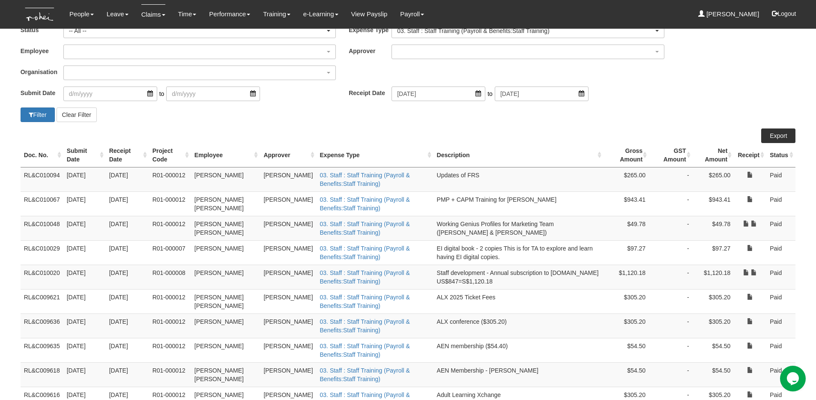
scroll to position [26, 0]
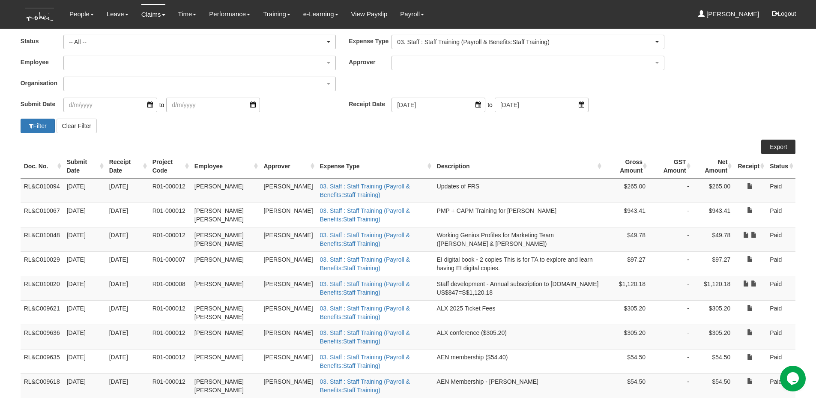
drag, startPoint x: 251, startPoint y: 213, endPoint x: 193, endPoint y: 212, distance: 58.2
click at [193, 212] on td "Aragon Denise Cueto" at bounding box center [225, 215] width 69 height 24
drag, startPoint x: 58, startPoint y: 210, endPoint x: 16, endPoint y: 210, distance: 41.5
click at [16, 210] on body "Toggle navigation People Setup Users Departments Organisations Modules Manage P…" at bounding box center [408, 251] width 816 height 555
click at [43, 212] on td "RL&C010067" at bounding box center [42, 215] width 43 height 24
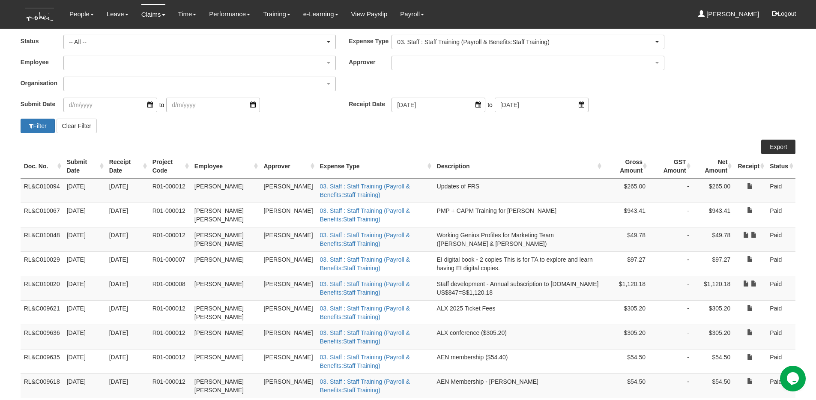
drag, startPoint x: 59, startPoint y: 211, endPoint x: 20, endPoint y: 212, distance: 39.0
click at [20, 212] on body "Toggle navigation People Setup Users Departments Organisations Modules Manage P…" at bounding box center [408, 251] width 816 height 555
click at [21, 212] on td "RL&C010067" at bounding box center [42, 215] width 43 height 24
drag, startPoint x: 22, startPoint y: 210, endPoint x: 58, endPoint y: 212, distance: 36.0
click at [58, 212] on td "RL&C010067" at bounding box center [42, 215] width 43 height 24
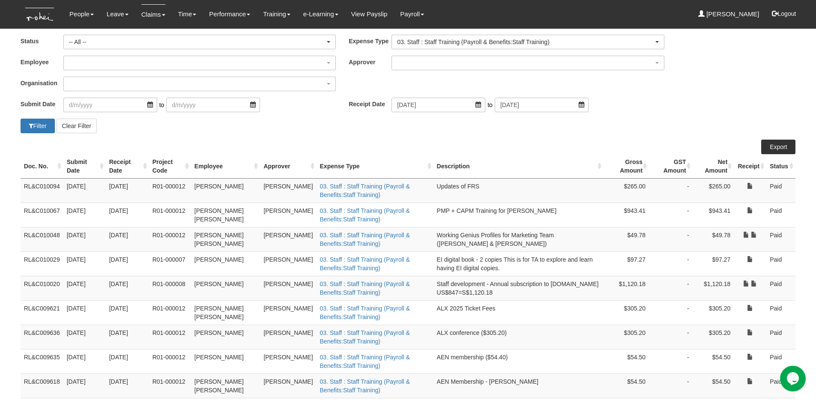
drag, startPoint x: 134, startPoint y: 217, endPoint x: 108, endPoint y: 212, distance: 26.5
click at [108, 212] on td "4/7/2025" at bounding box center [127, 215] width 43 height 24
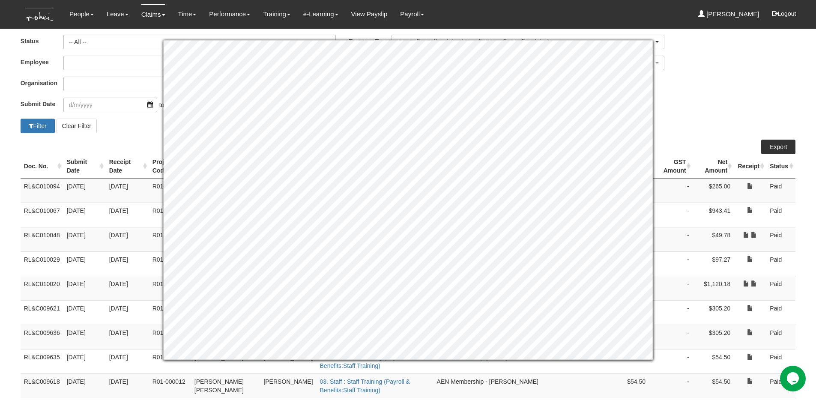
scroll to position [28, 0]
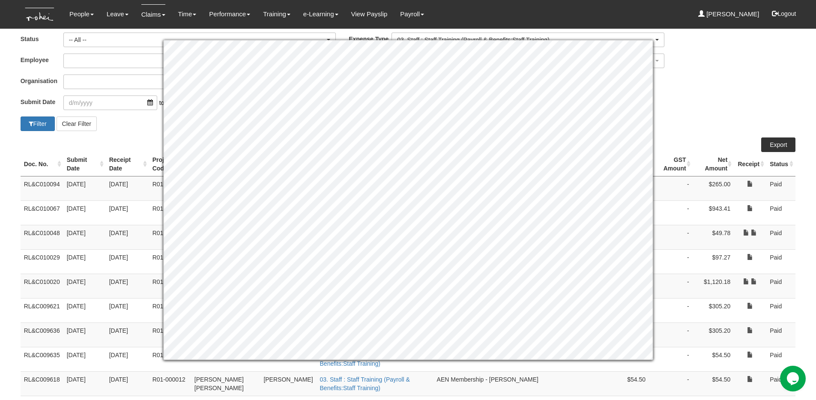
click at [692, 89] on div "Organisation ROHEI Learning & Consulting" at bounding box center [408, 85] width 788 height 21
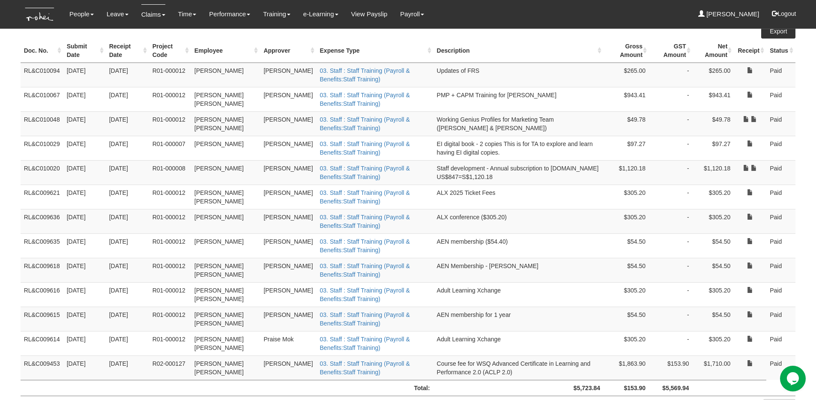
scroll to position [140, 0]
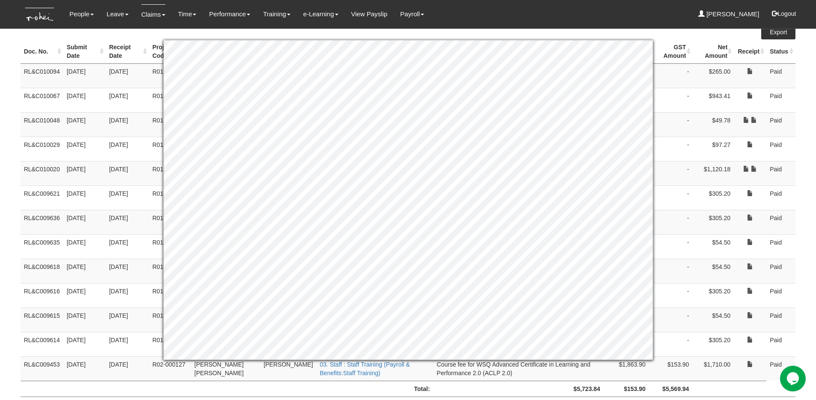
click at [651, 31] on div "Doc. No. Submit Date Receipt Date Project Code Employee Approver Expense Type D…" at bounding box center [408, 211] width 775 height 372
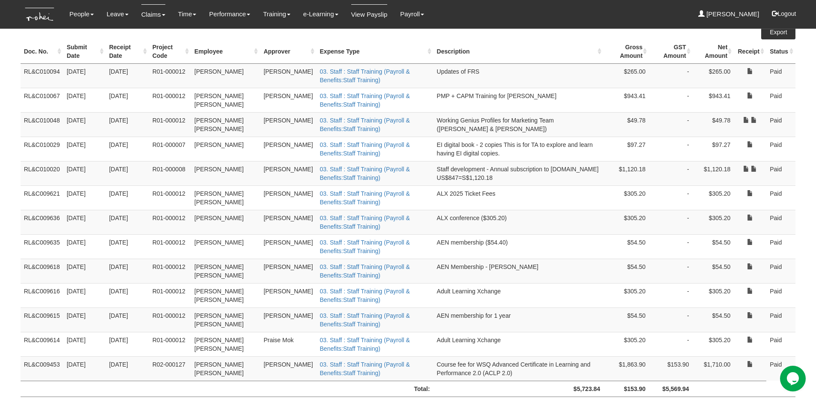
click at [368, 14] on link "View Payslip" at bounding box center [369, 14] width 36 height 20
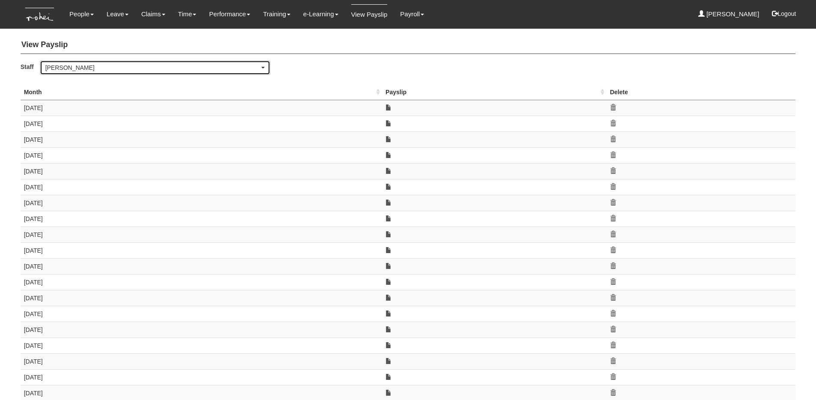
click at [208, 66] on div "[PERSON_NAME]" at bounding box center [152, 67] width 214 height 9
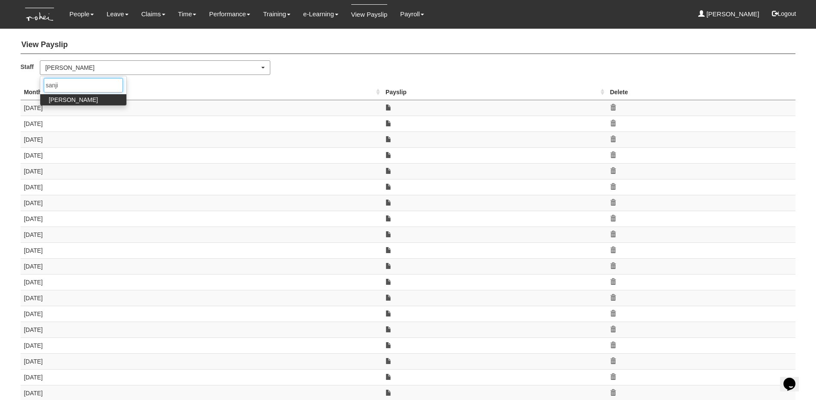
type input "[PERSON_NAME]"
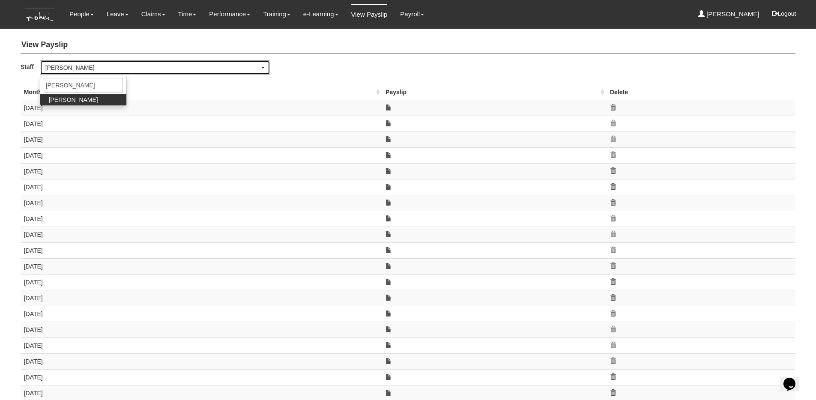
select select "5e225cdc-7ce9-465a-9503-99e8ed4cc44e"
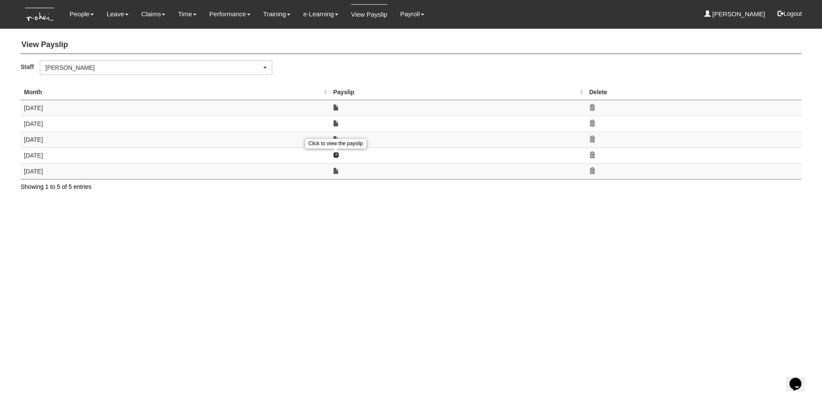
click at [335, 154] on link at bounding box center [336, 155] width 6 height 6
click at [335, 138] on div "Click to view the payslip" at bounding box center [335, 144] width 61 height 14
click at [338, 139] on link at bounding box center [336, 139] width 6 height 6
click at [335, 123] on div "Click to view the payslip" at bounding box center [335, 128] width 61 height 10
click at [338, 123] on link at bounding box center [336, 123] width 6 height 6
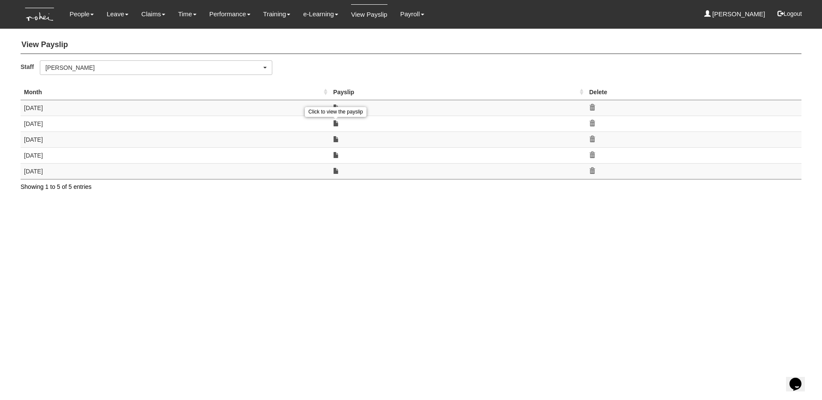
click at [335, 107] on div "Click to view the payslip" at bounding box center [335, 112] width 61 height 10
click at [338, 108] on link at bounding box center [336, 107] width 6 height 6
click at [335, 155] on link at bounding box center [336, 155] width 6 height 6
click at [335, 173] on link at bounding box center [336, 171] width 6 height 6
click at [590, 171] on icon at bounding box center [592, 171] width 6 height 6
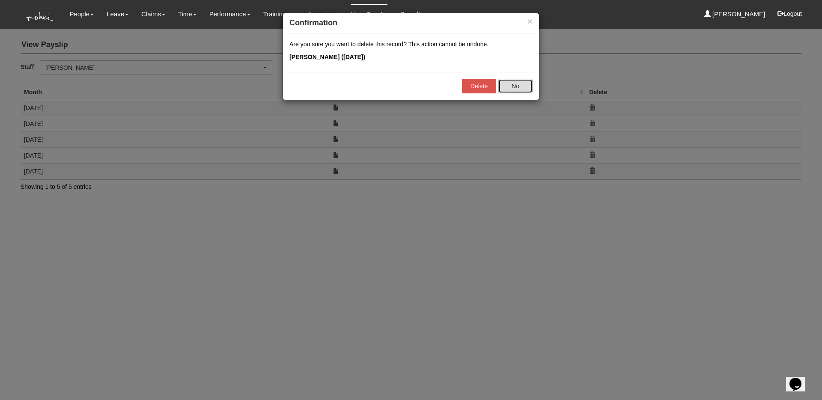
click at [516, 84] on button "No" at bounding box center [515, 86] width 34 height 15
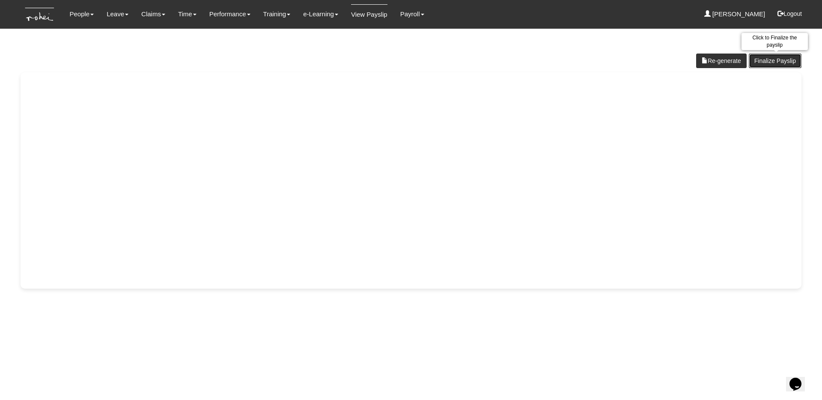
click at [788, 60] on link "Finalize Payslip" at bounding box center [775, 61] width 53 height 15
click at [779, 60] on link "Finalize Payslip" at bounding box center [775, 61] width 53 height 15
click at [777, 59] on link "Finalize Payslip" at bounding box center [775, 61] width 53 height 15
